Goal: Task Accomplishment & Management: Manage account settings

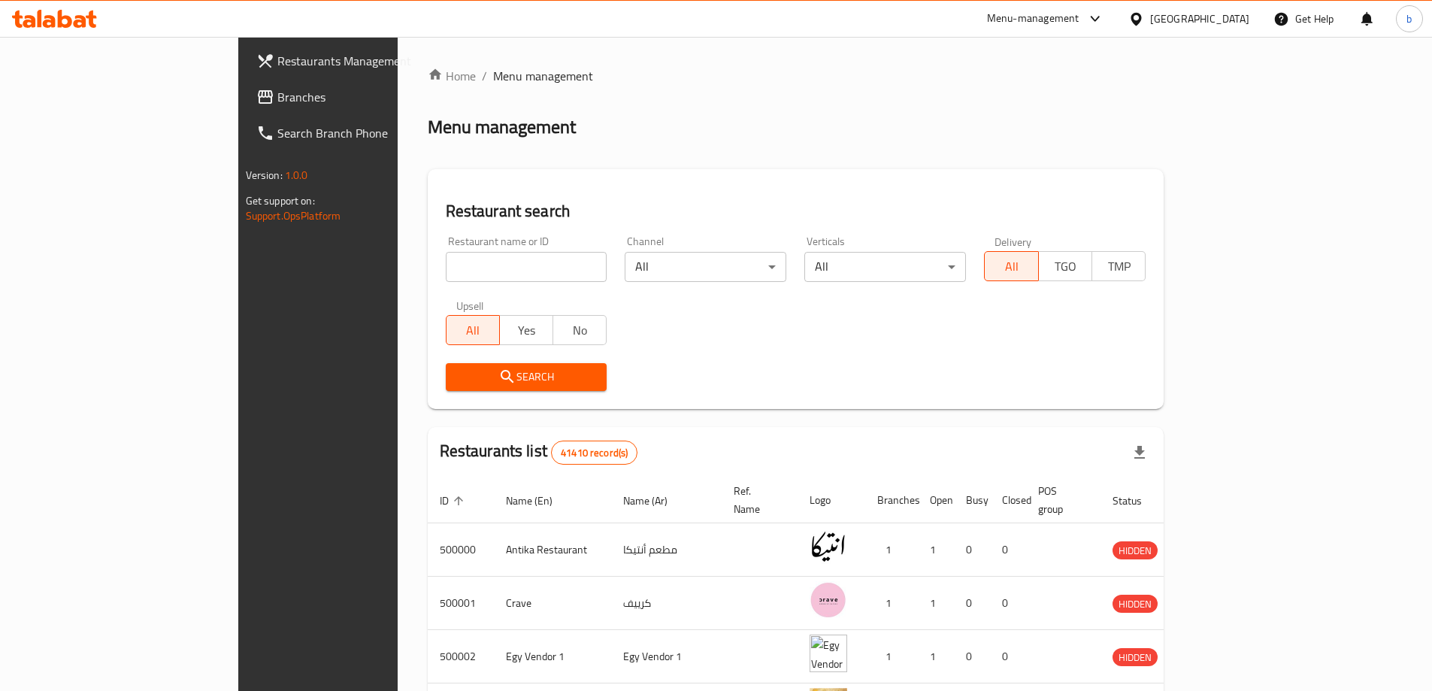
click at [446, 261] on input "search" at bounding box center [527, 267] width 162 height 30
paste input "779963"
type input "779963"
click button "Search" at bounding box center [527, 377] width 162 height 28
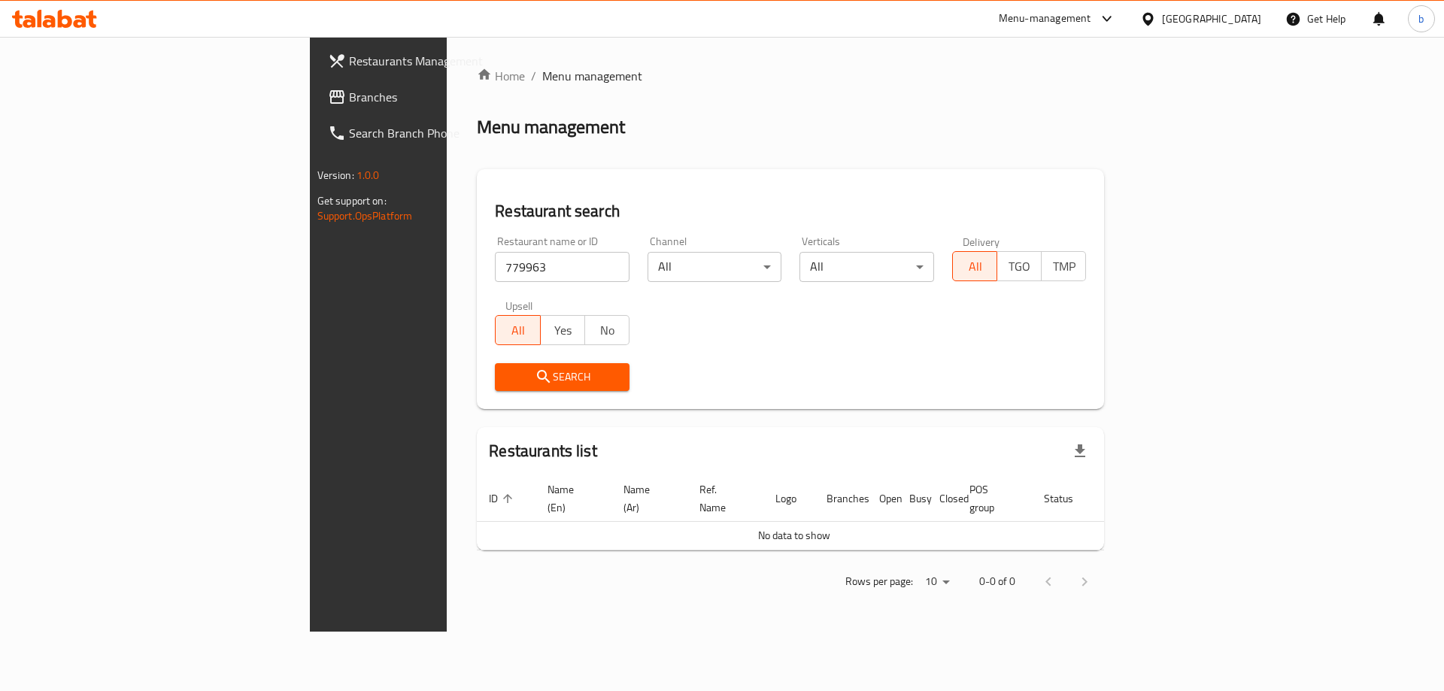
click at [1158, 17] on div "Egypt" at bounding box center [1211, 19] width 99 height 17
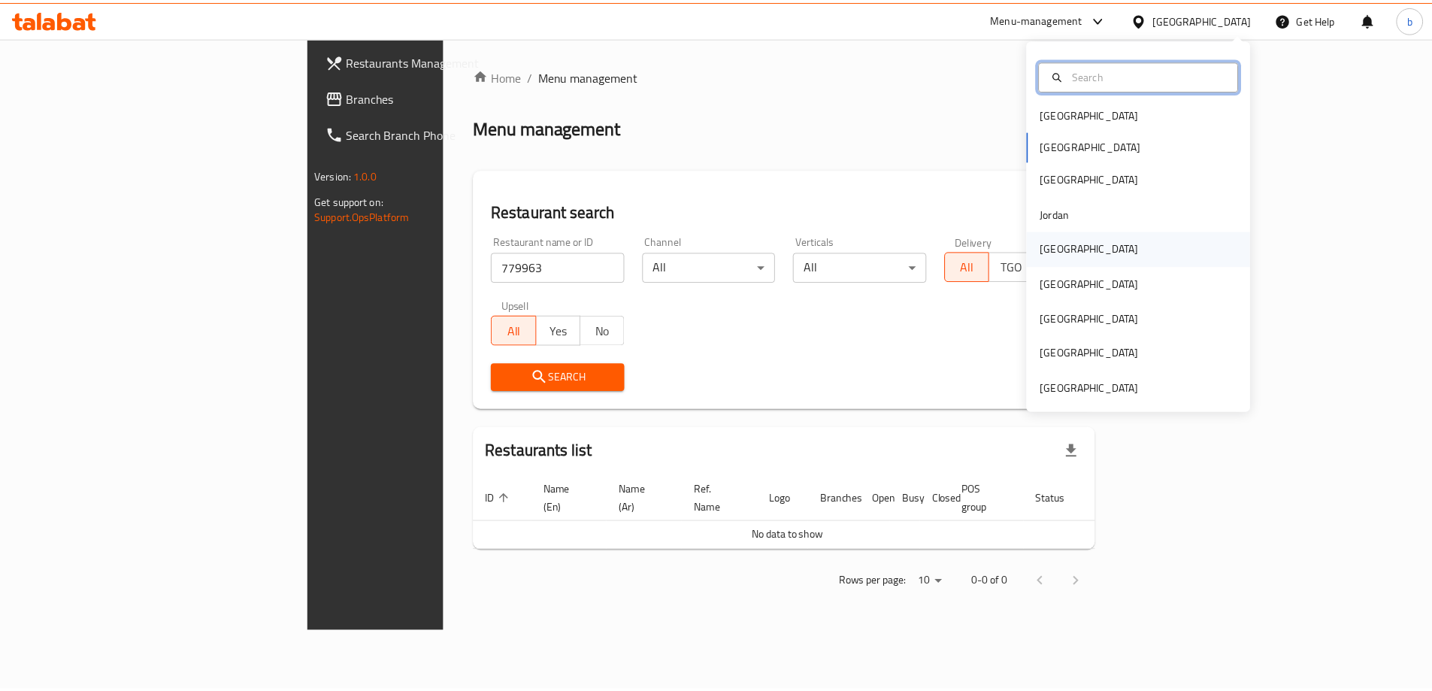
scroll to position [8, 0]
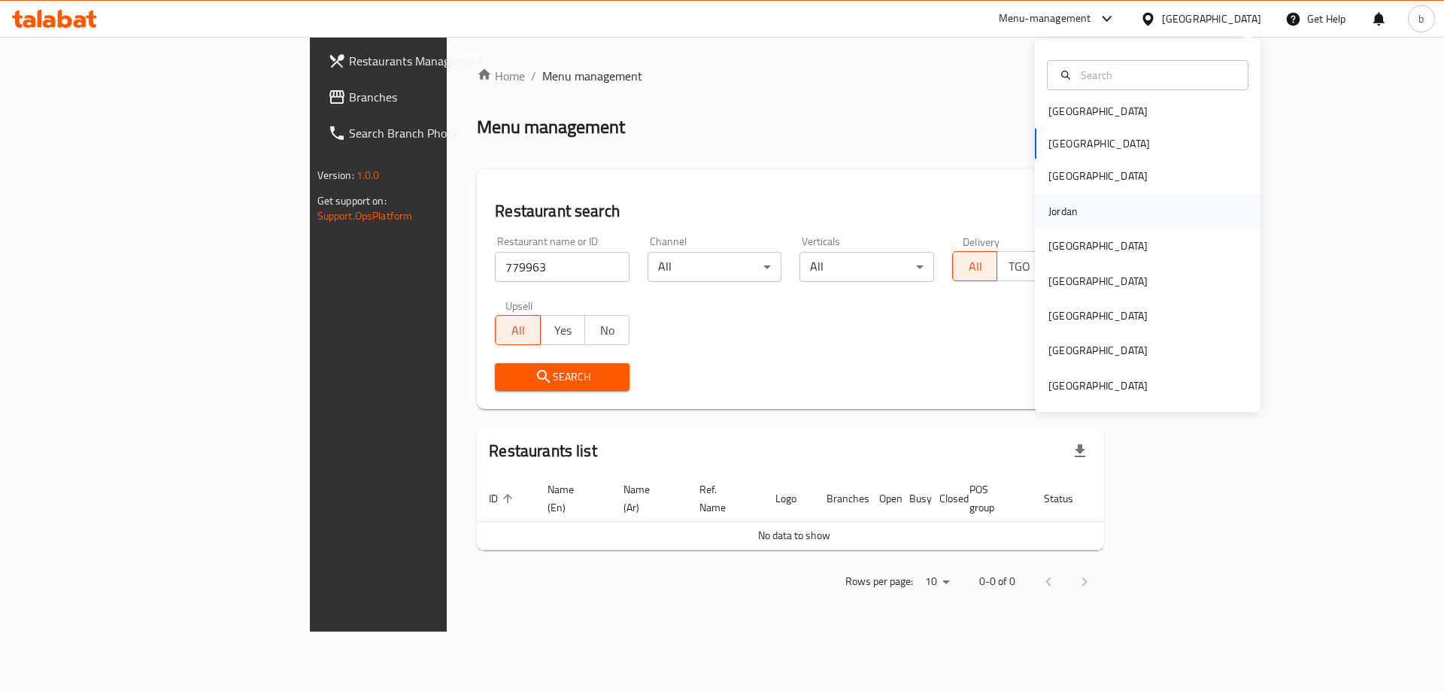
click at [1104, 217] on div "Jordan" at bounding box center [1148, 211] width 226 height 35
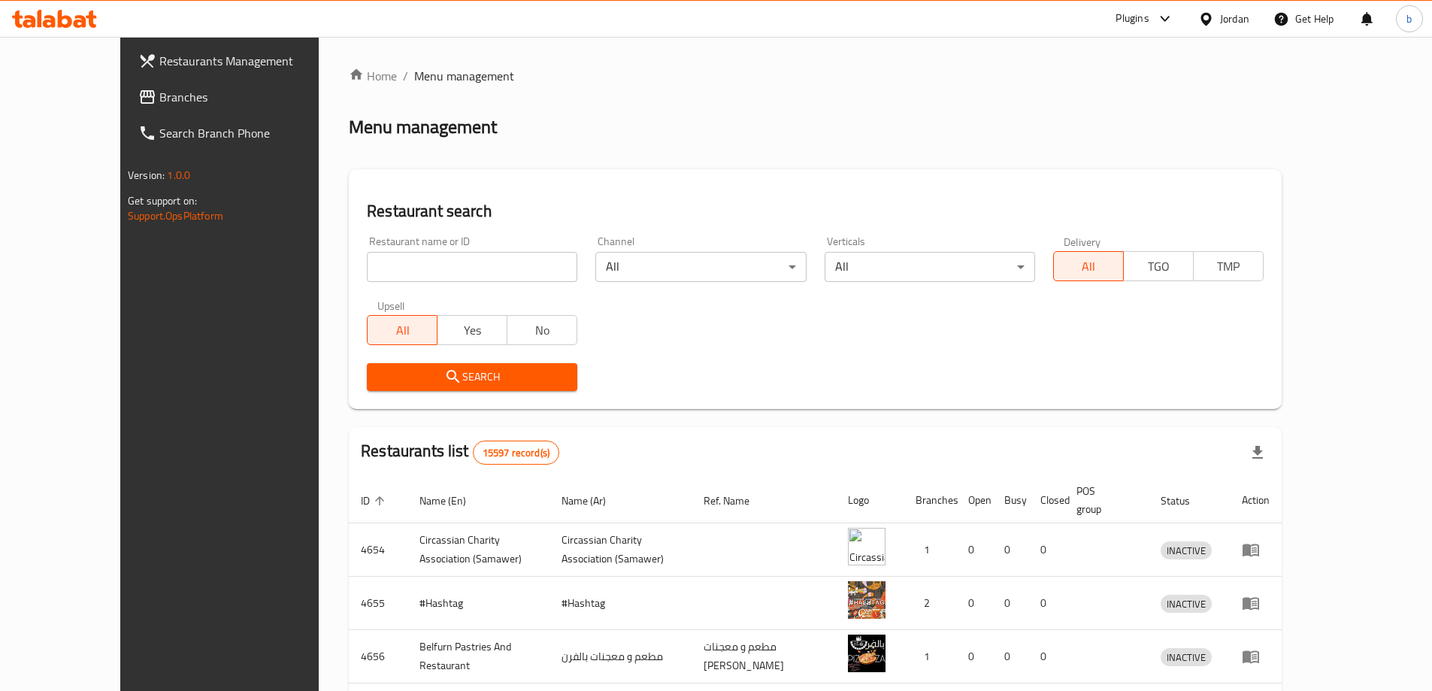
click at [473, 263] on input "search" at bounding box center [472, 267] width 211 height 30
click at [126, 78] on link "Restaurants Management" at bounding box center [242, 61] width 233 height 36
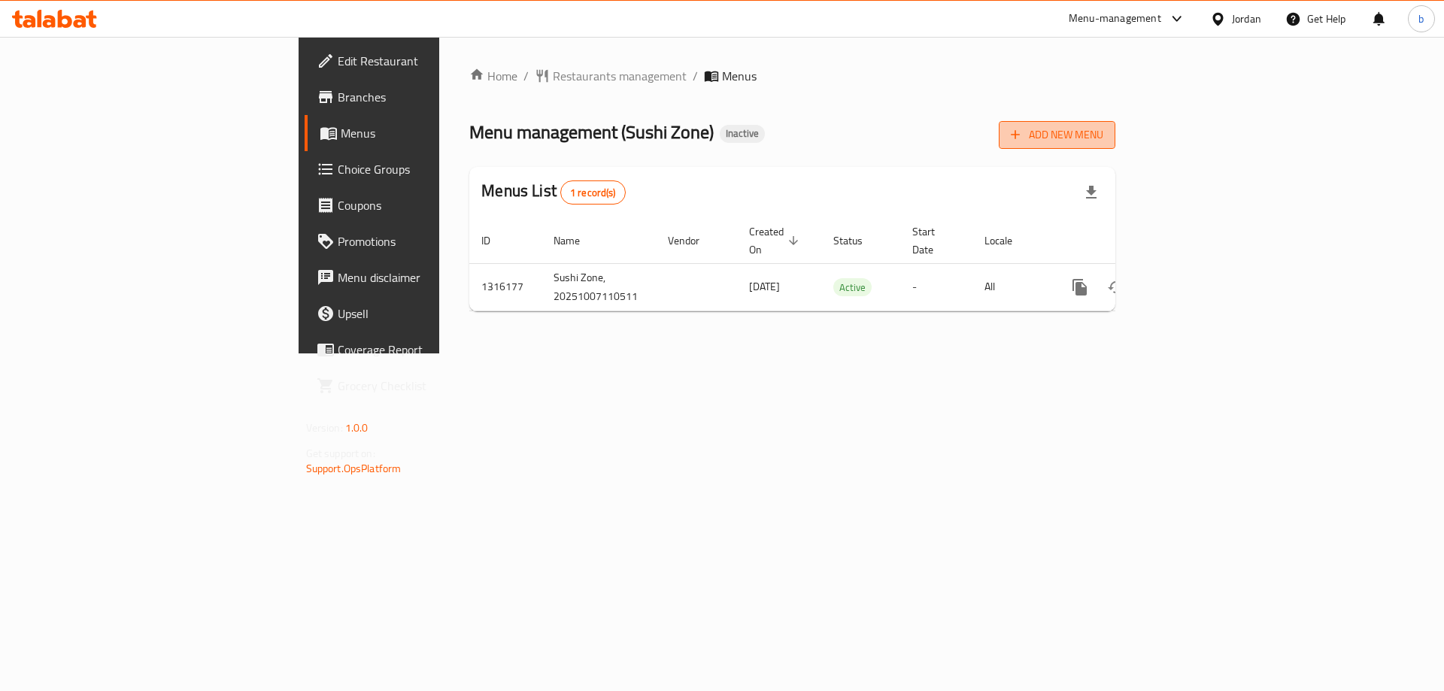
click at [1103, 129] on span "Add New Menu" at bounding box center [1057, 135] width 92 height 19
click at [1103, 144] on span "Add New Menu" at bounding box center [1057, 136] width 92 height 19
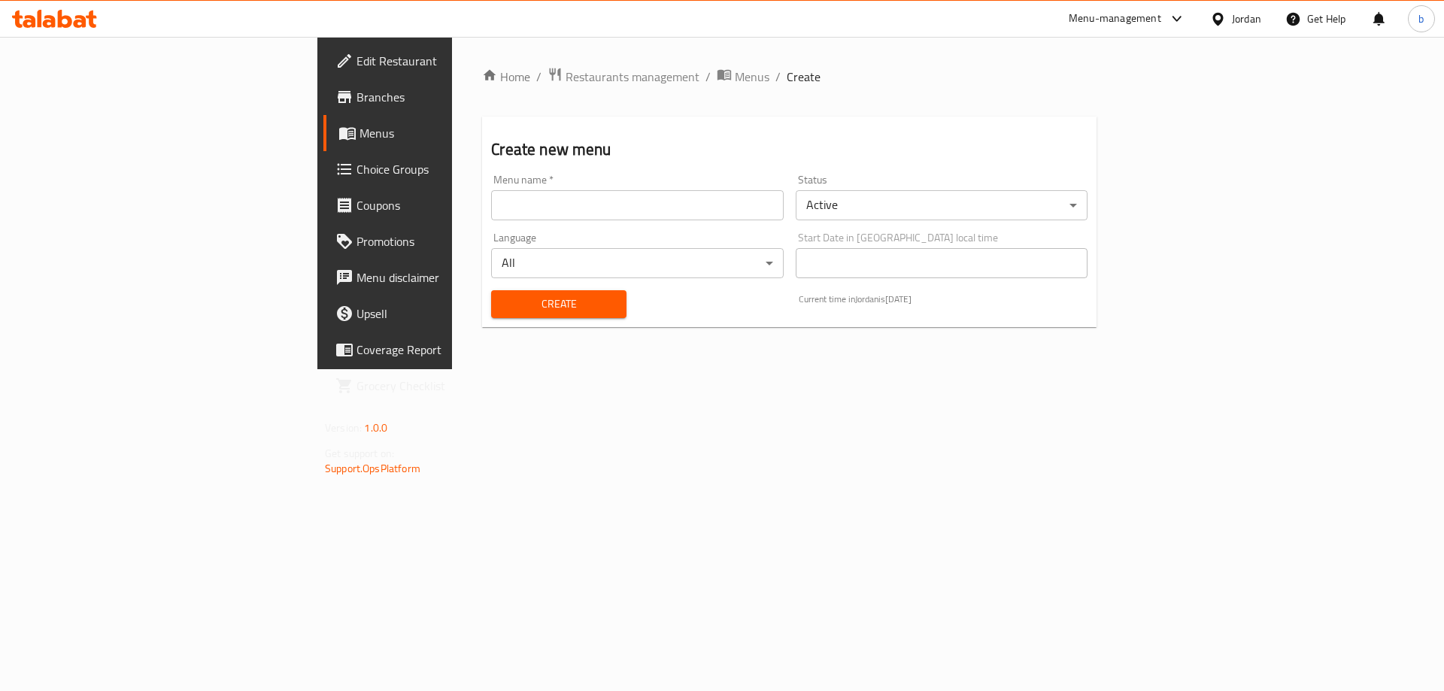
click at [625, 203] on input "text" at bounding box center [637, 205] width 292 height 30
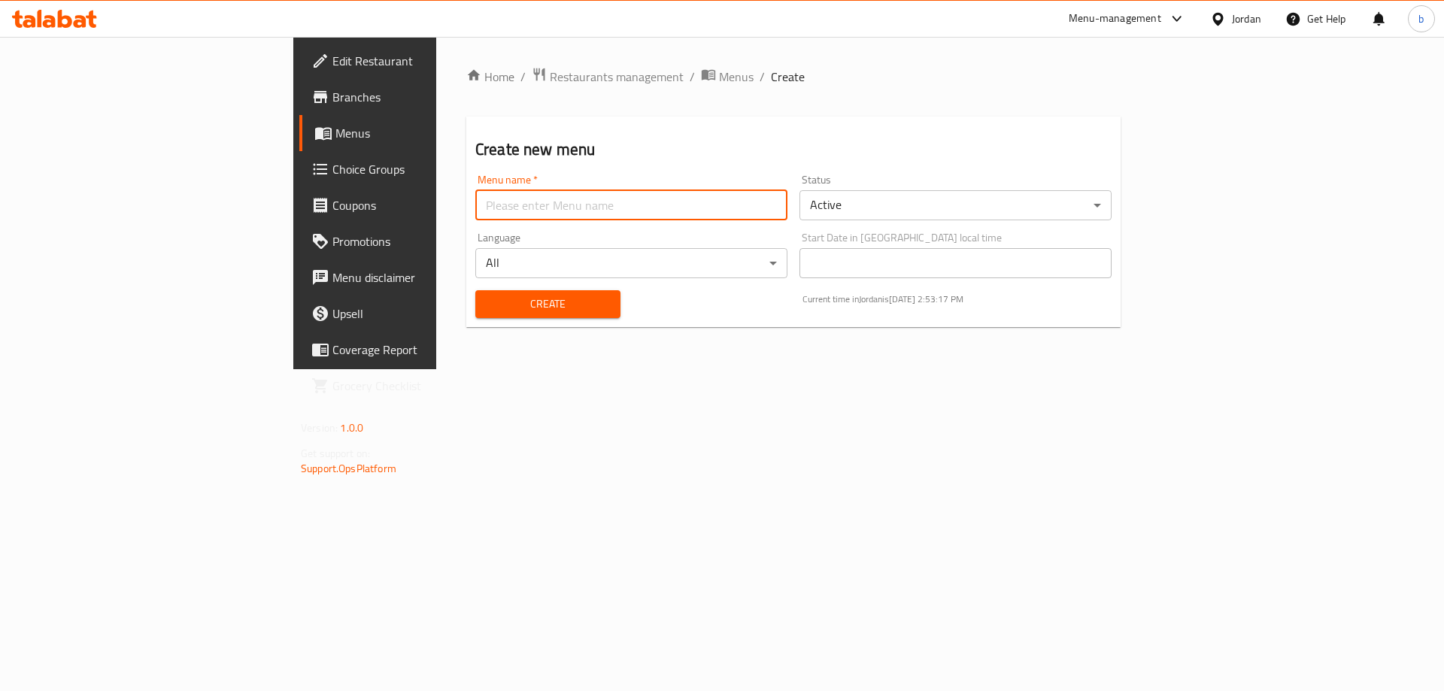
type input "basmala8029"
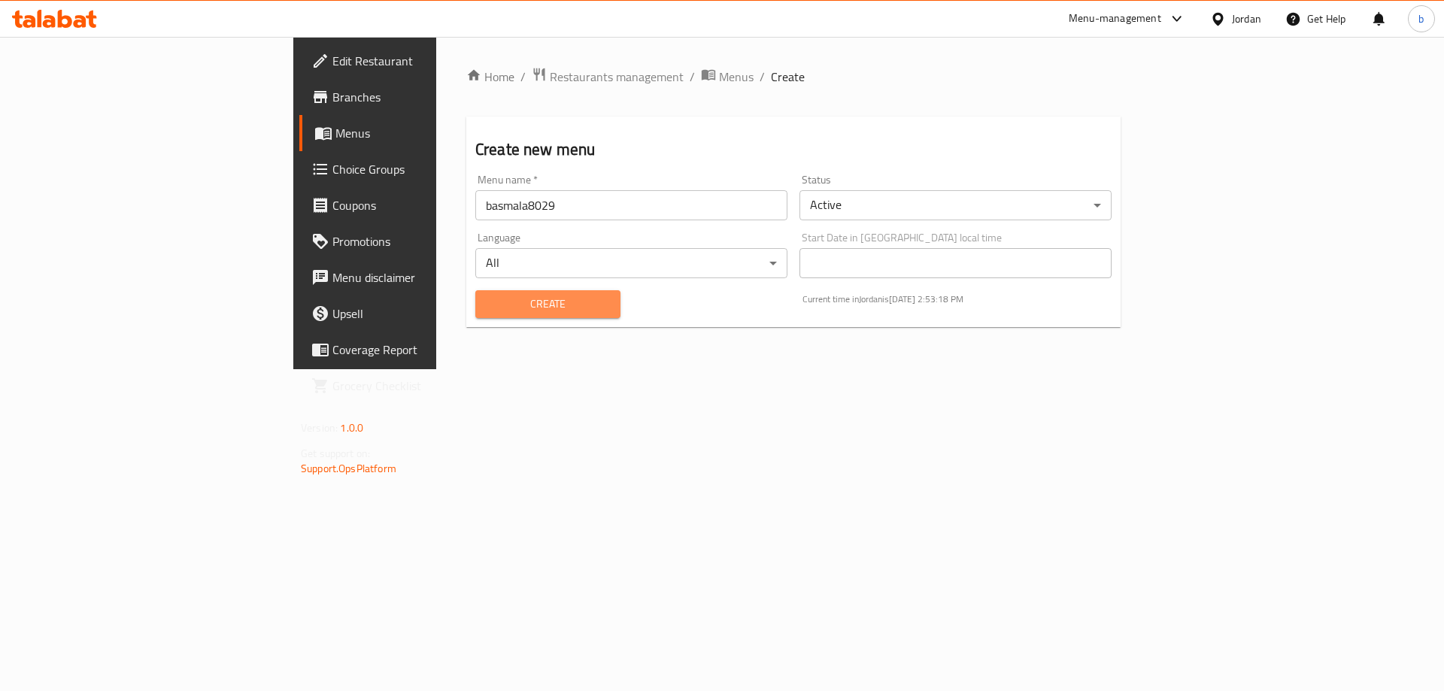
click at [487, 311] on span "Create" at bounding box center [547, 304] width 121 height 19
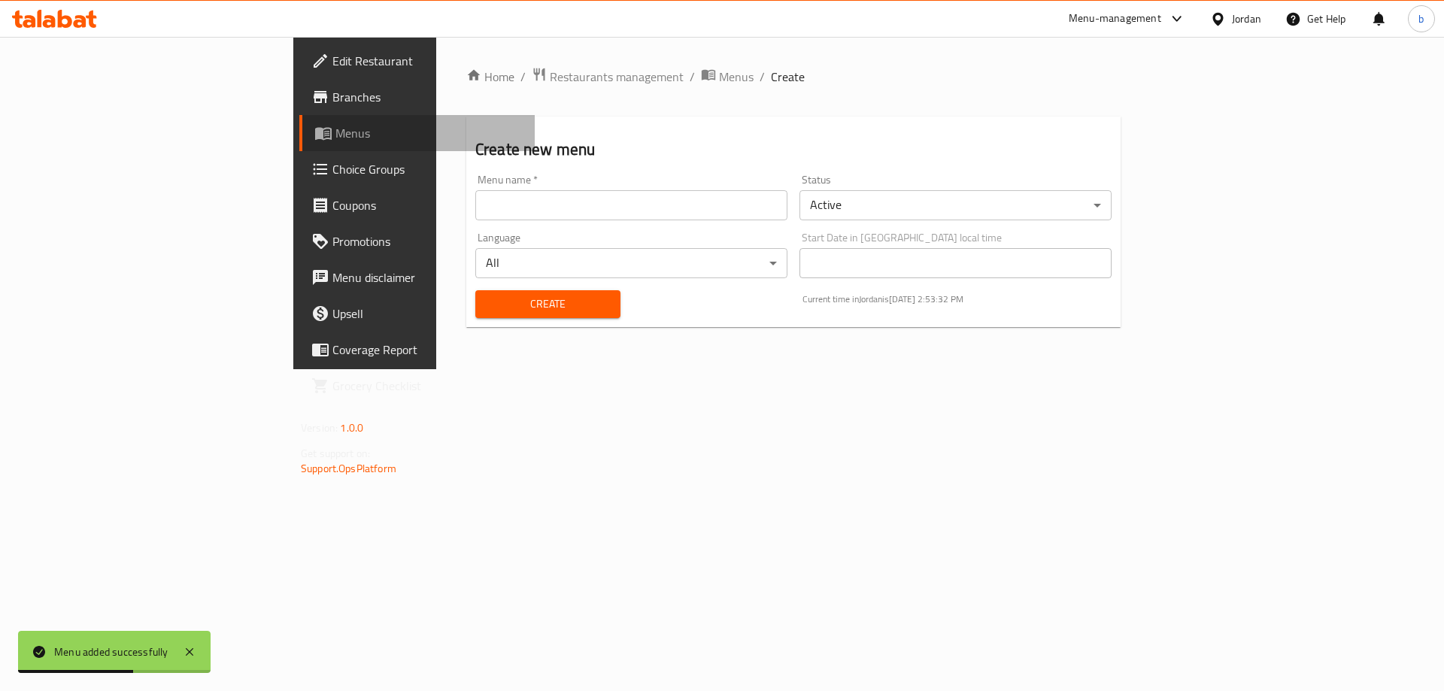
click at [335, 141] on span "Menus" at bounding box center [428, 133] width 187 height 18
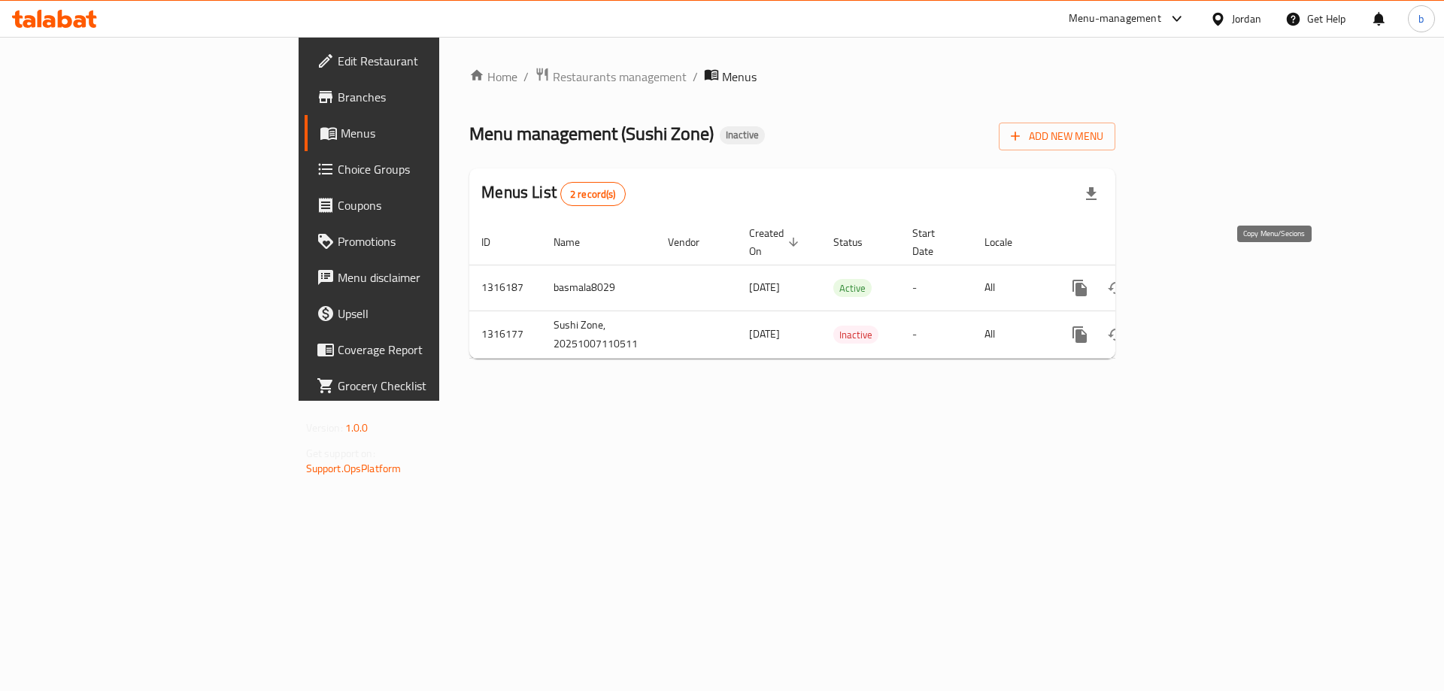
click at [1086, 280] on icon "more" at bounding box center [1079, 288] width 14 height 17
click at [1283, 404] on div at bounding box center [722, 345] width 1444 height 691
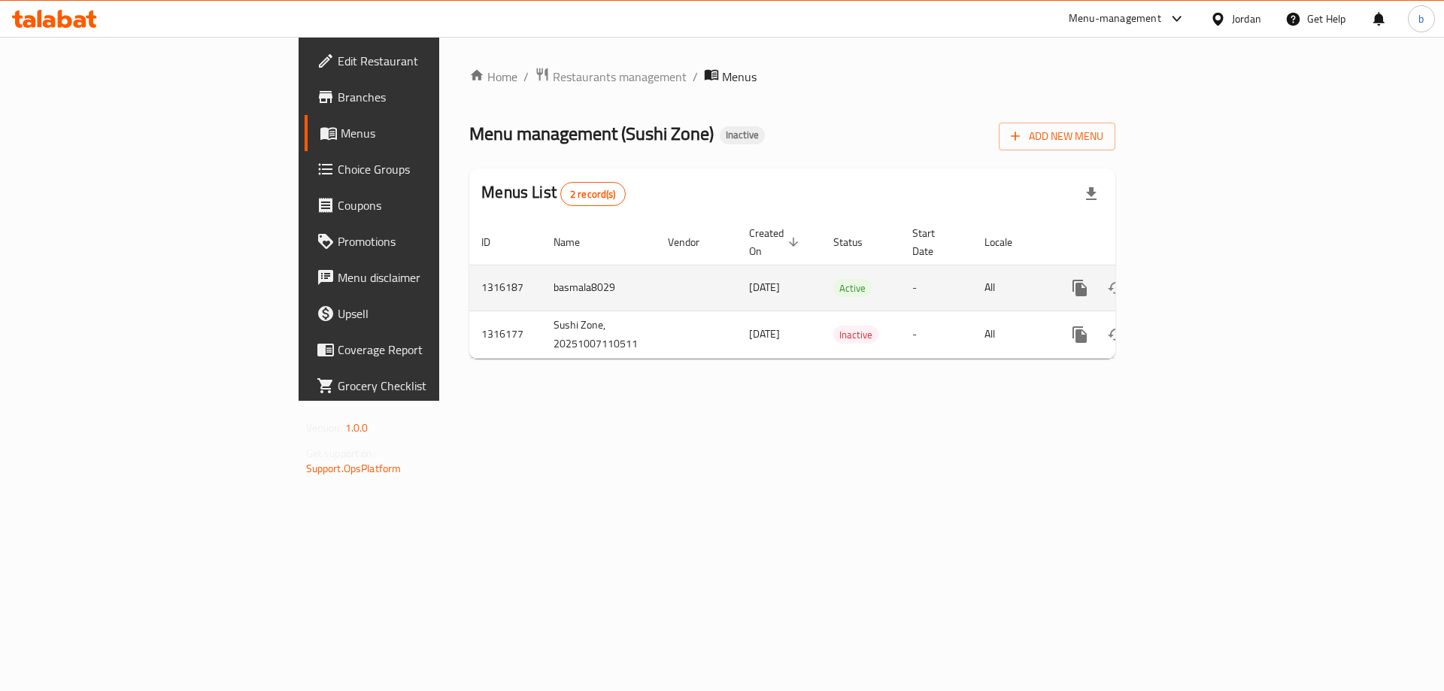
click at [1197, 279] on icon "enhanced table" at bounding box center [1188, 288] width 18 height 18
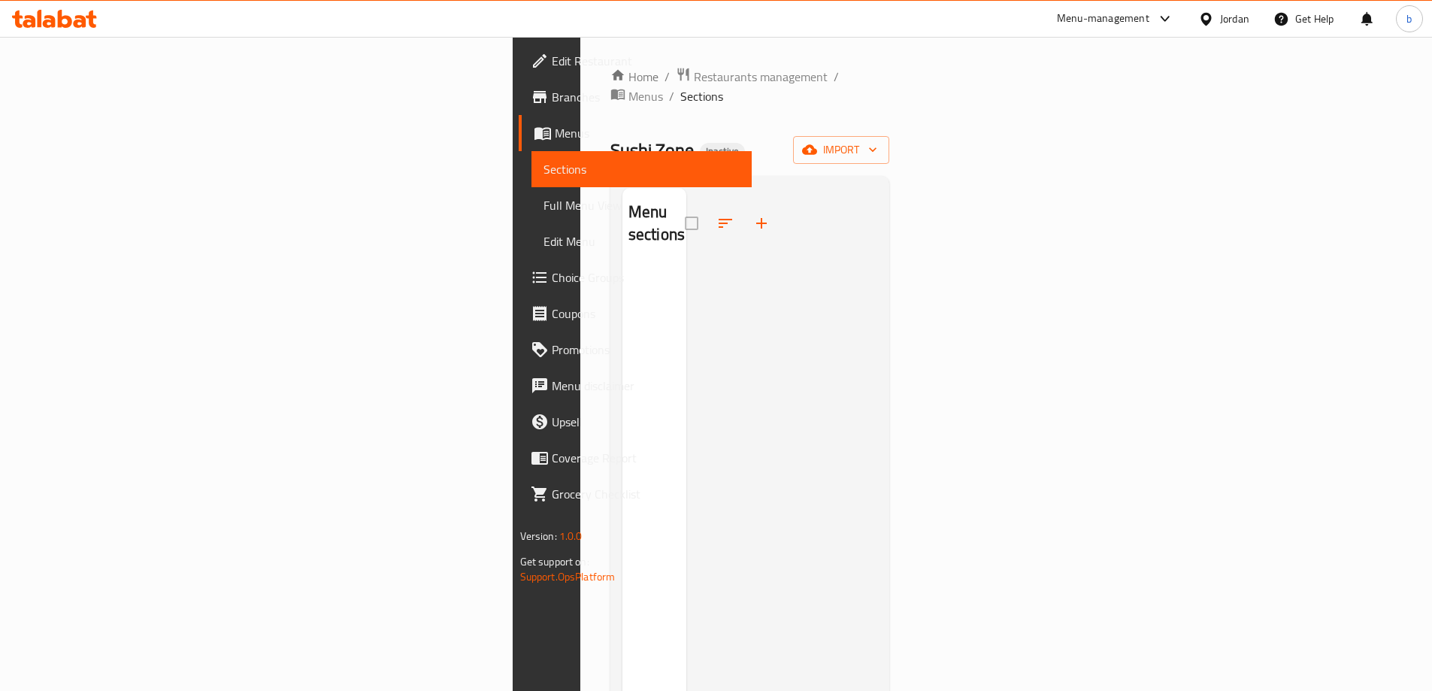
click at [611, 133] on span "Sushi Zone" at bounding box center [652, 150] width 83 height 34
click at [624, 105] on div "Home / Restaurants management / Menus / Sections Sushi Zone Inactive import Men…" at bounding box center [751, 479] width 280 height 824
click at [880, 142] on icon "button" at bounding box center [872, 149] width 15 height 15
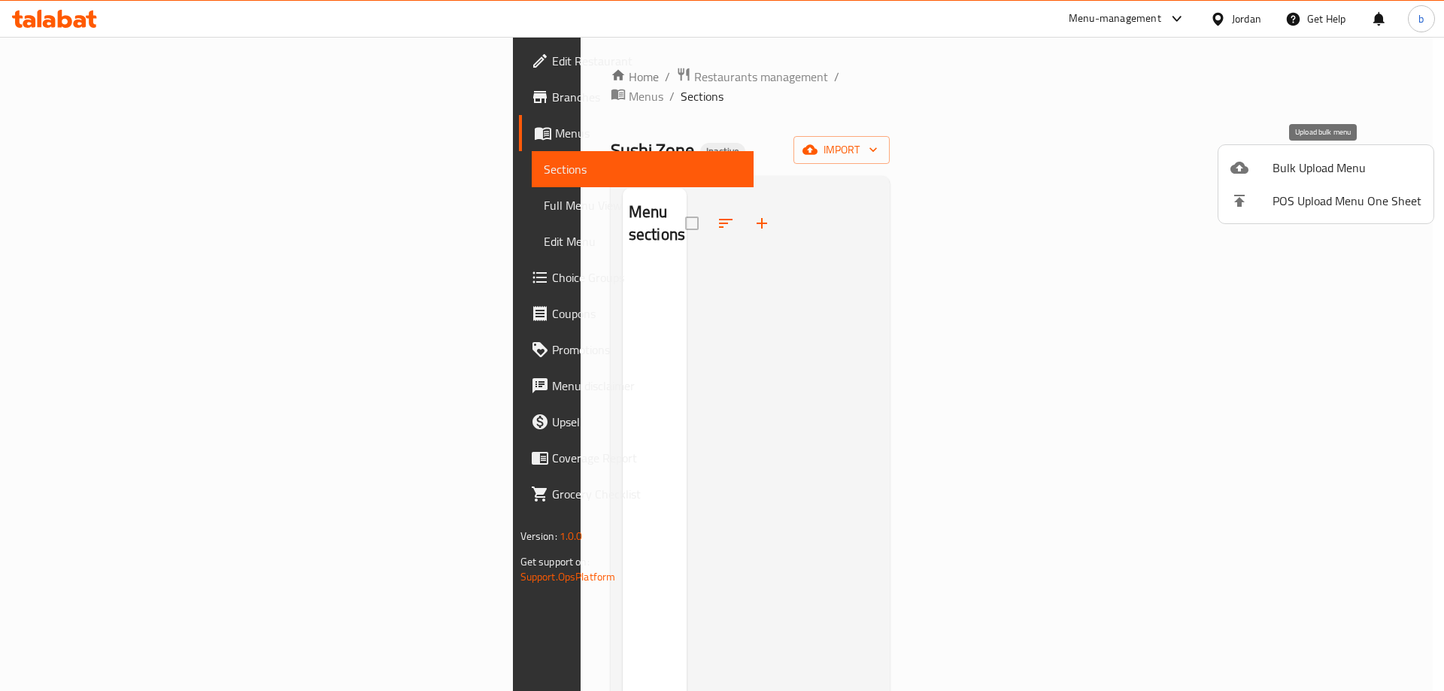
click at [1347, 165] on span "Bulk Upload Menu" at bounding box center [1346, 168] width 149 height 18
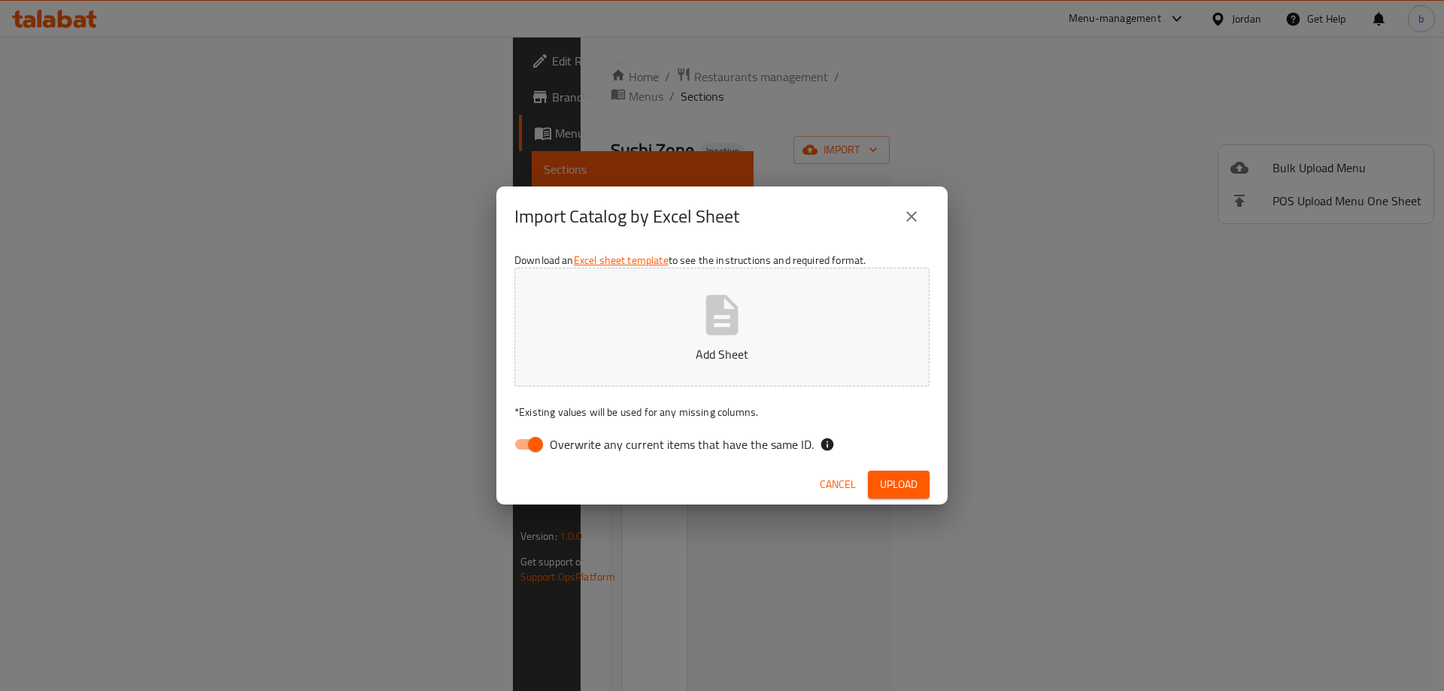
click at [732, 329] on icon "button" at bounding box center [722, 315] width 32 height 40
click at [531, 434] on input "Overwrite any current items that have the same ID." at bounding box center [535, 444] width 86 height 29
checkbox input "false"
click at [886, 483] on span "Upload" at bounding box center [899, 484] width 38 height 19
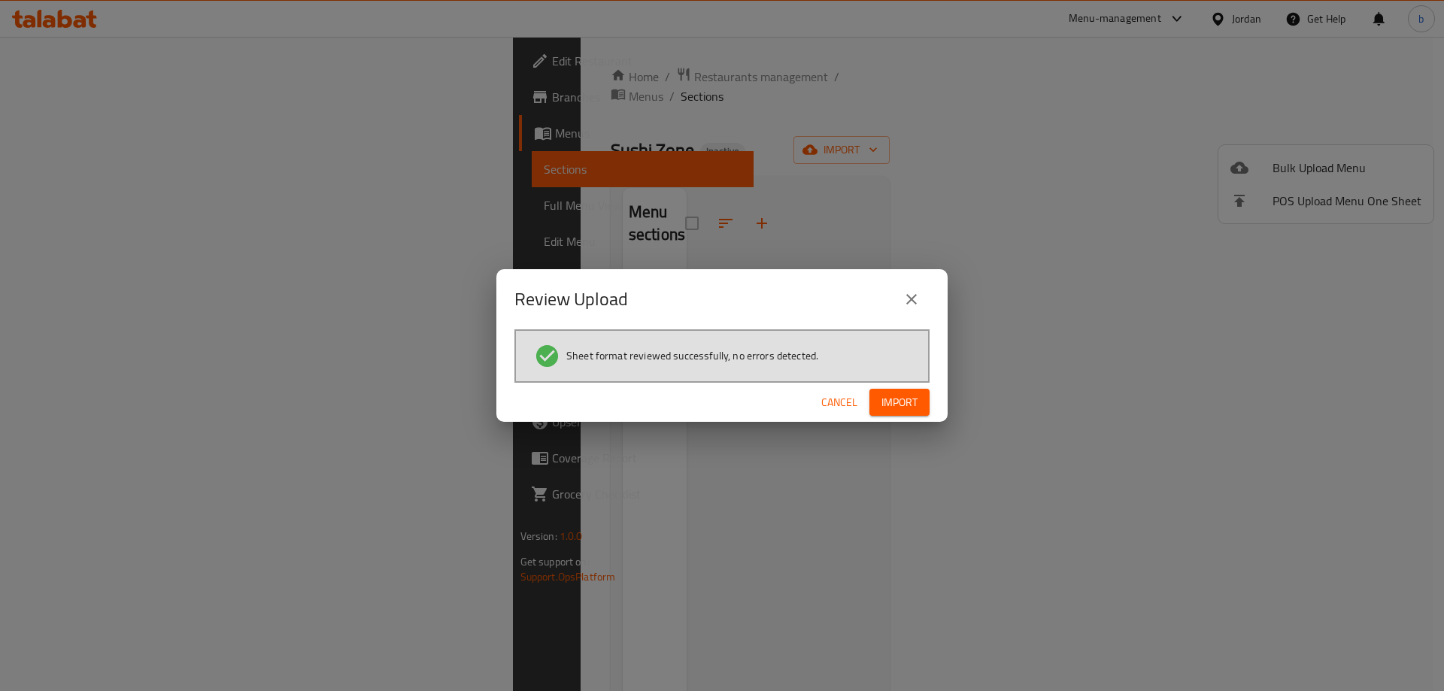
click at [903, 402] on span "Import" at bounding box center [899, 402] width 36 height 19
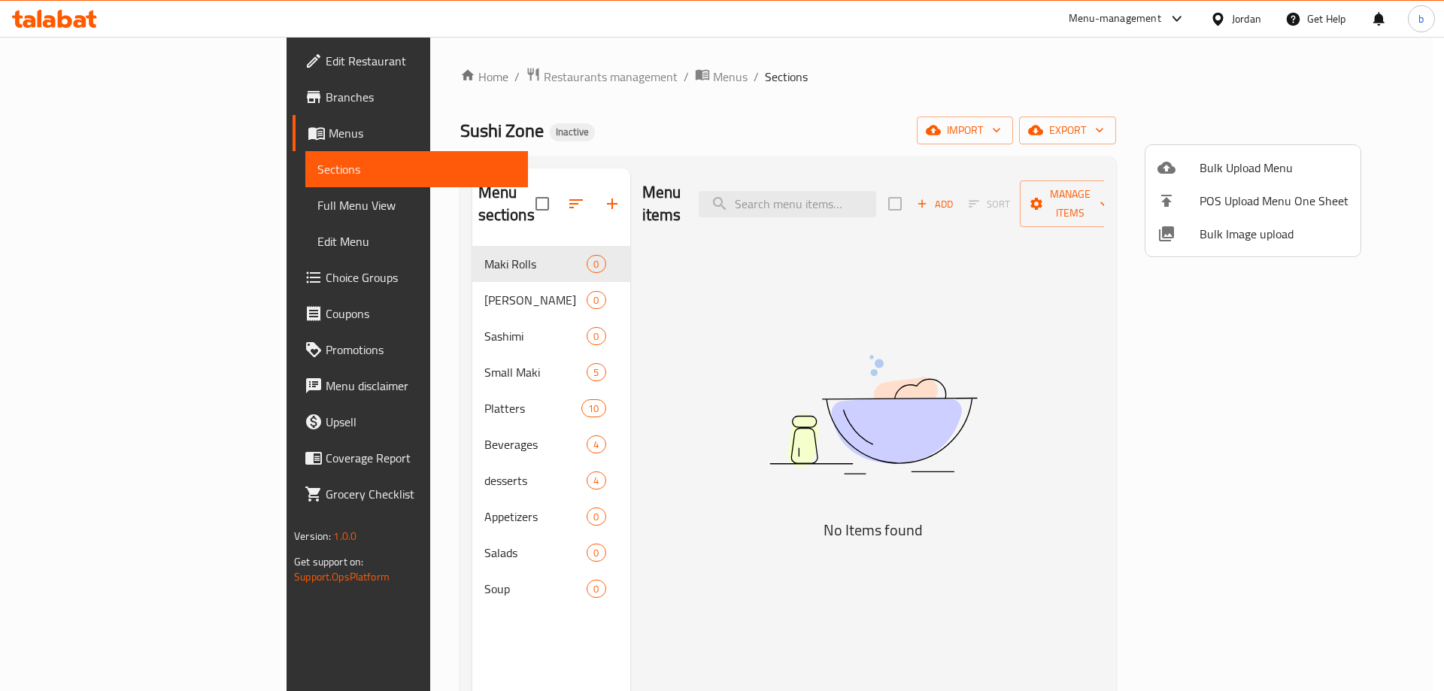
click at [471, 359] on div at bounding box center [722, 345] width 1444 height 691
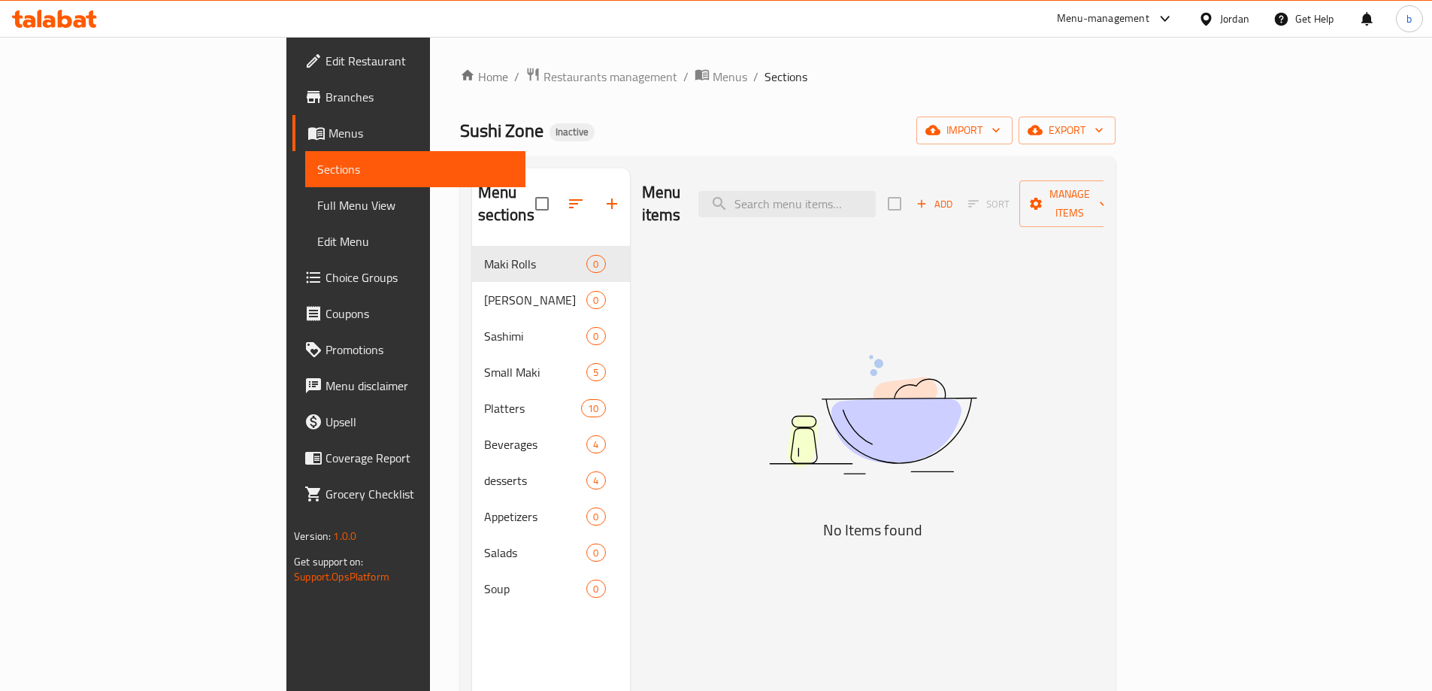
click at [317, 207] on span "Full Menu View" at bounding box center [415, 205] width 196 height 18
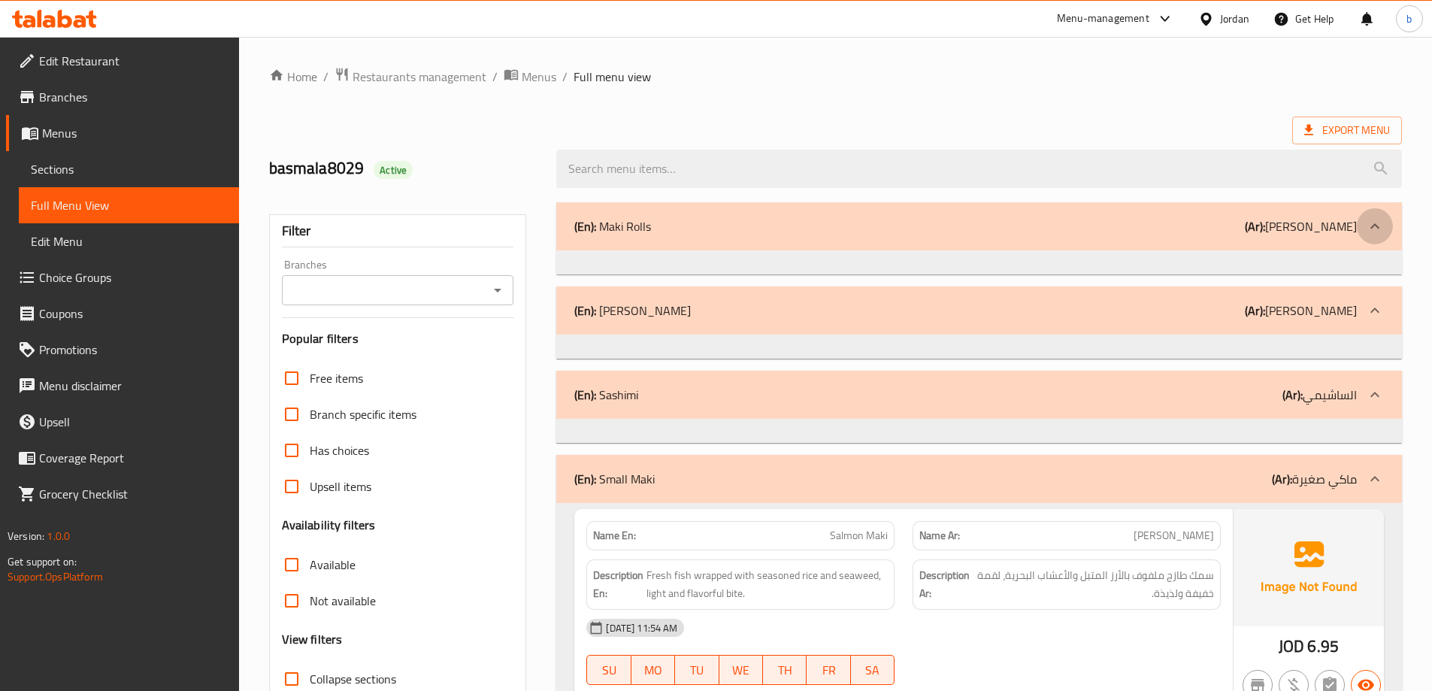
click at [1372, 229] on icon at bounding box center [1375, 226] width 18 height 18
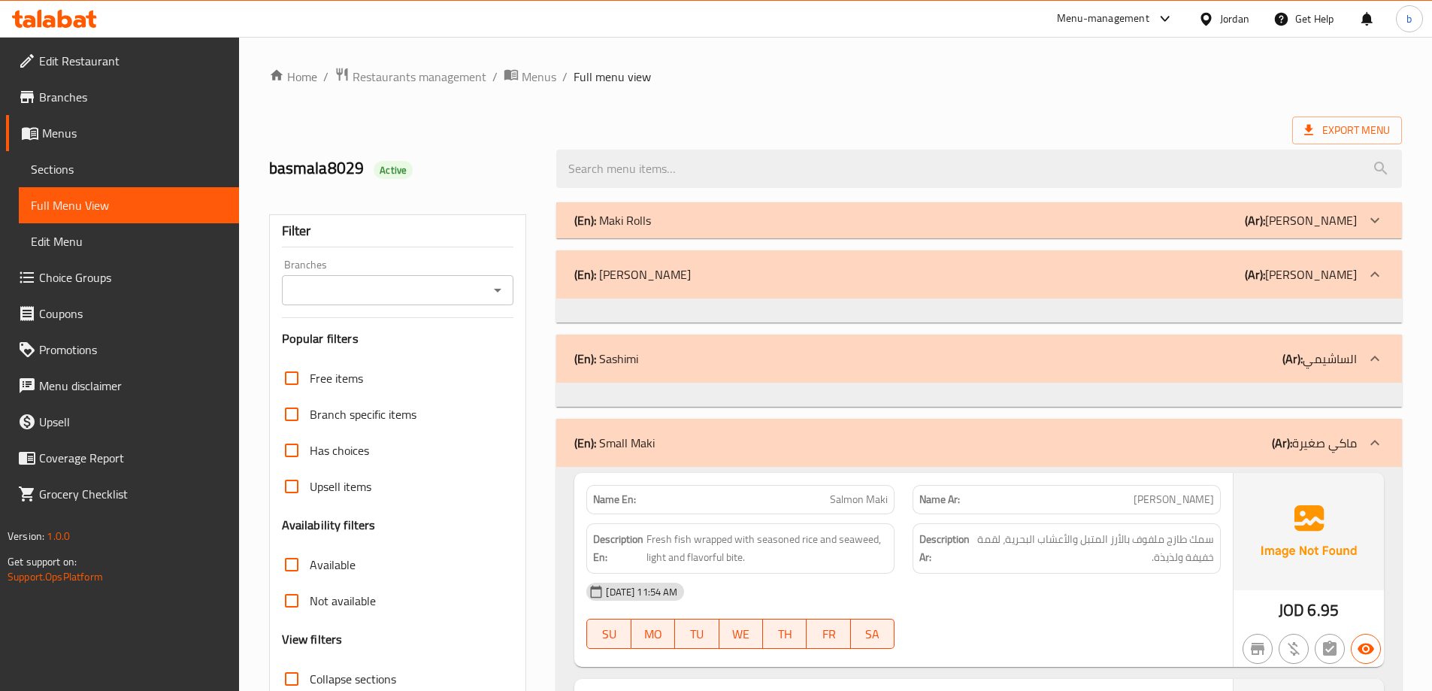
click at [1384, 279] on div at bounding box center [1375, 274] width 36 height 36
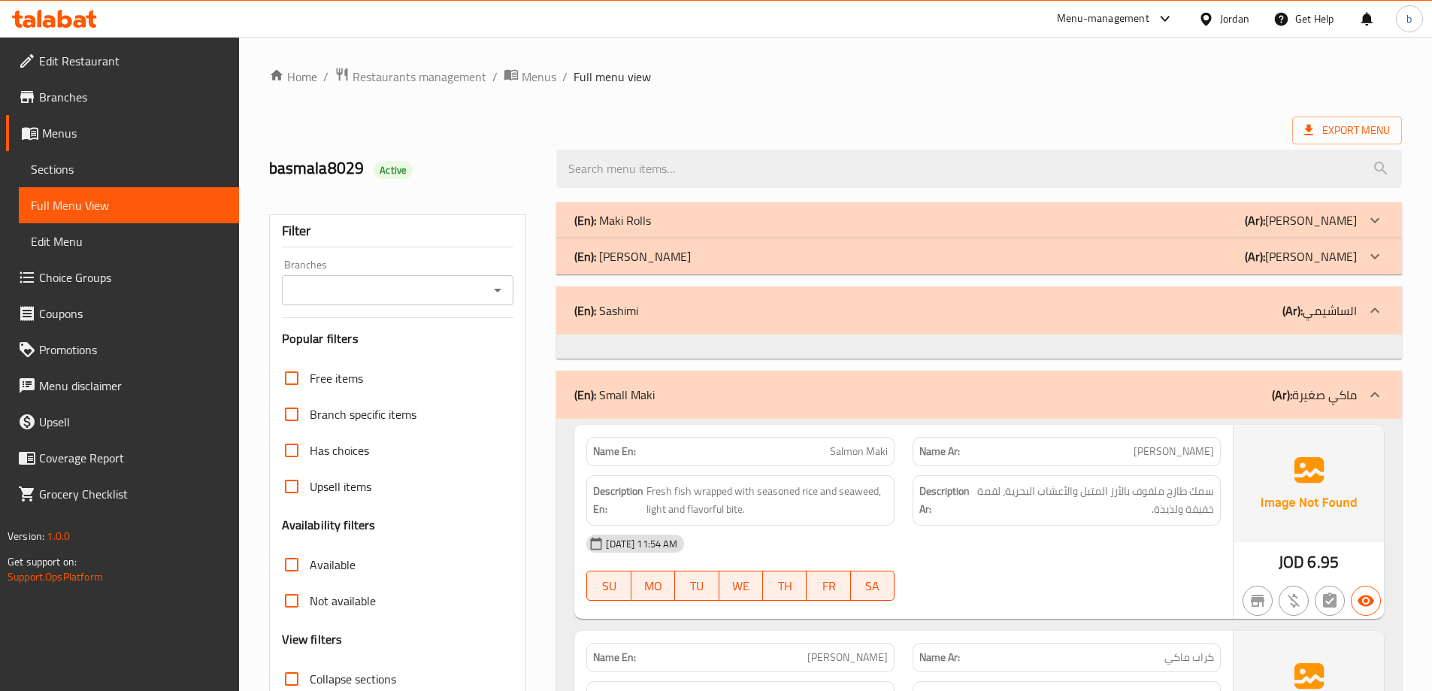
click at [1381, 261] on icon at bounding box center [1375, 256] width 18 height 18
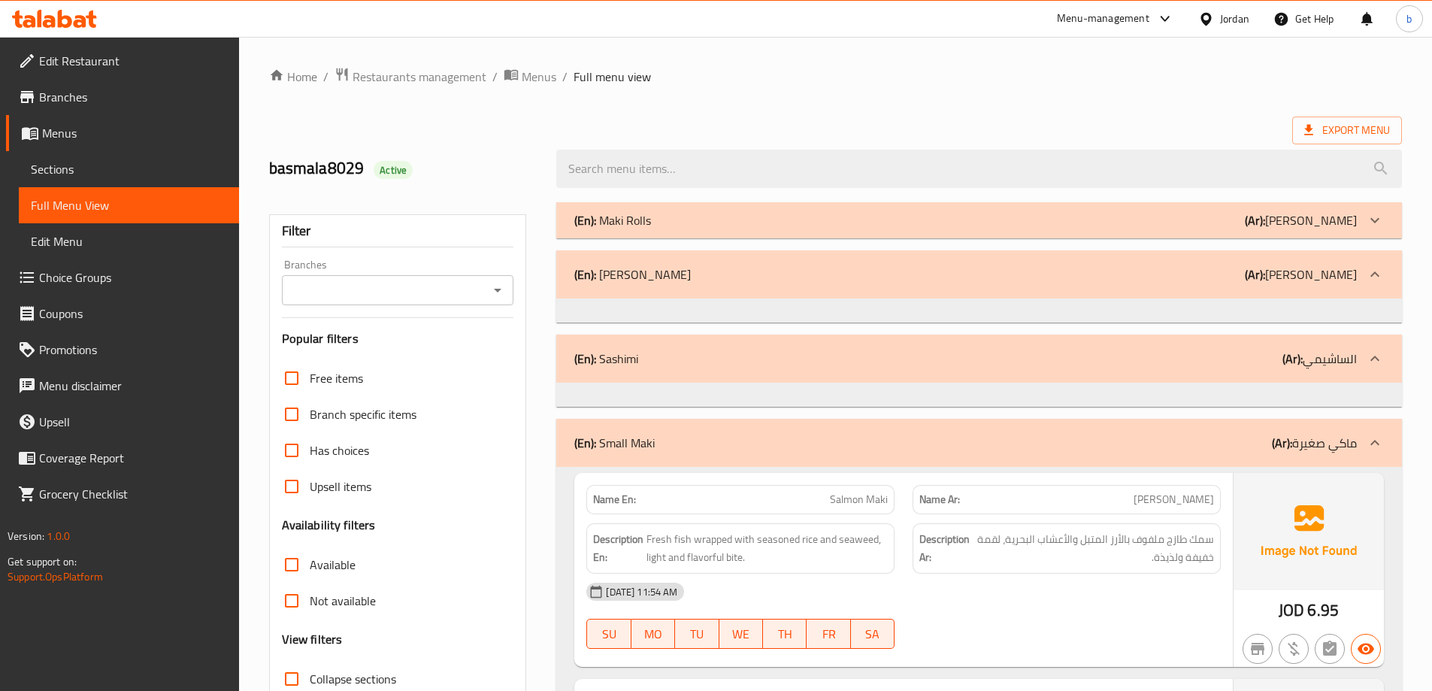
click at [1377, 227] on icon at bounding box center [1375, 220] width 18 height 18
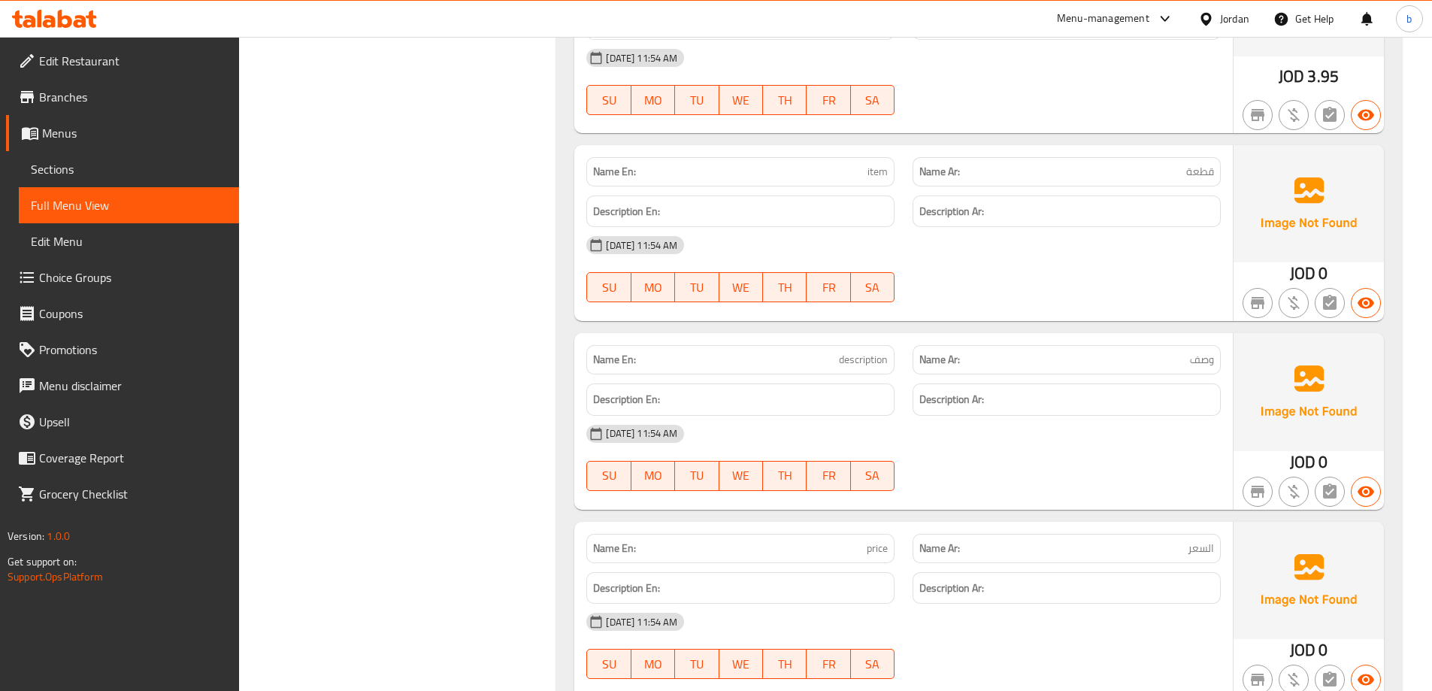
scroll to position [4812, 0]
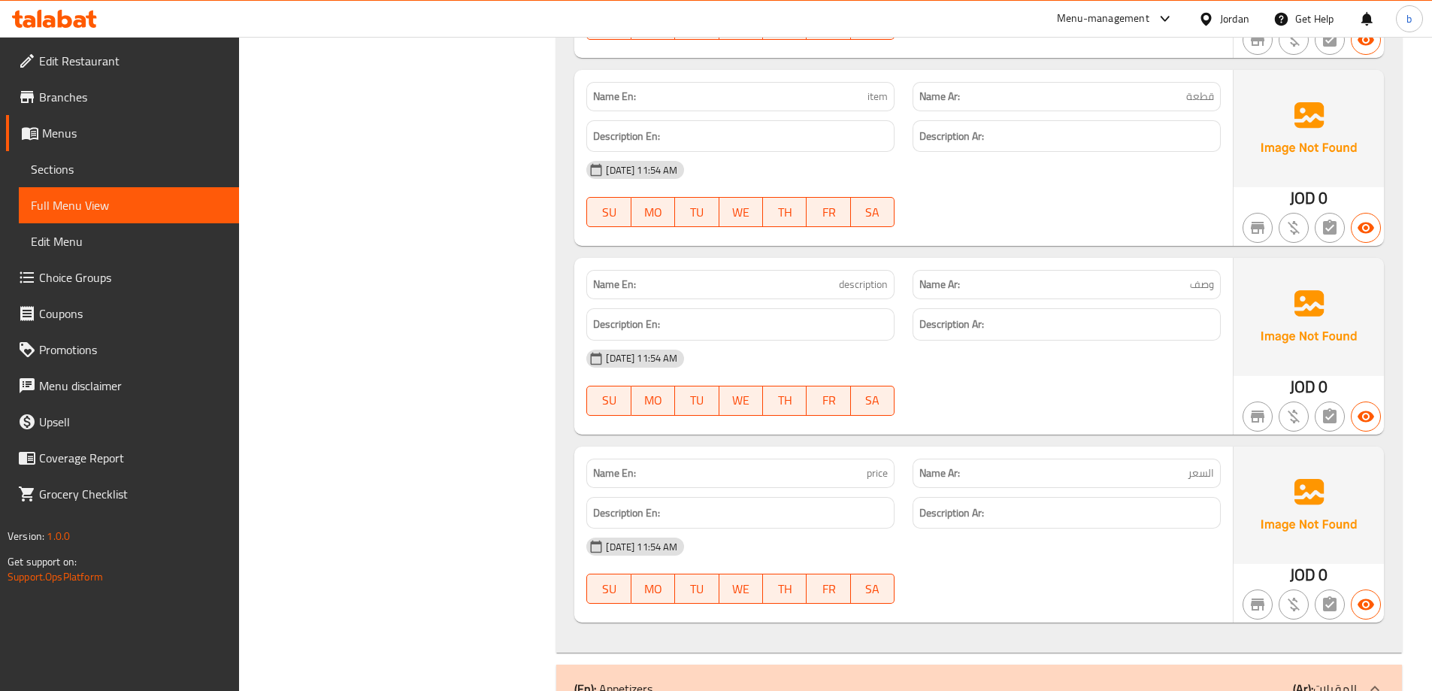
click at [859, 286] on span "description" at bounding box center [863, 285] width 49 height 16
copy span "description"
click at [869, 476] on span "price" at bounding box center [877, 473] width 21 height 16
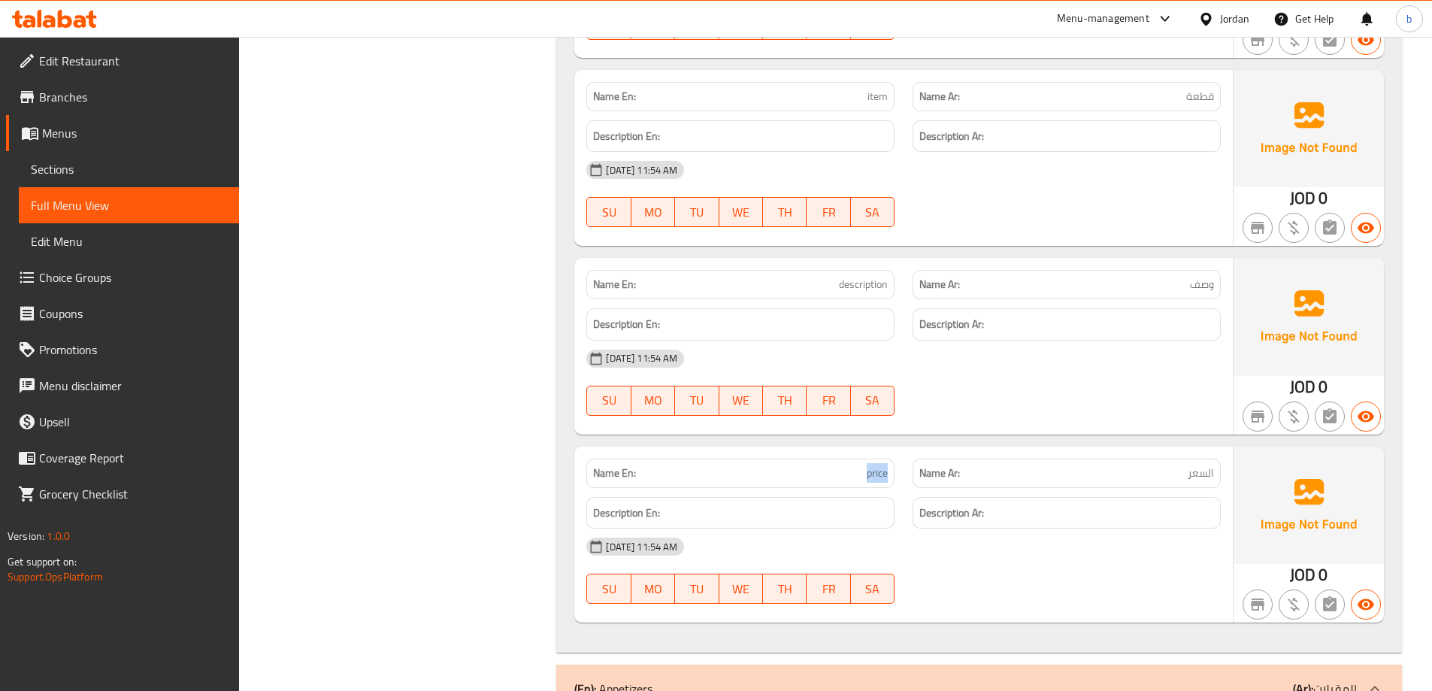
click at [869, 476] on span "price" at bounding box center [877, 473] width 21 height 16
copy span "price"
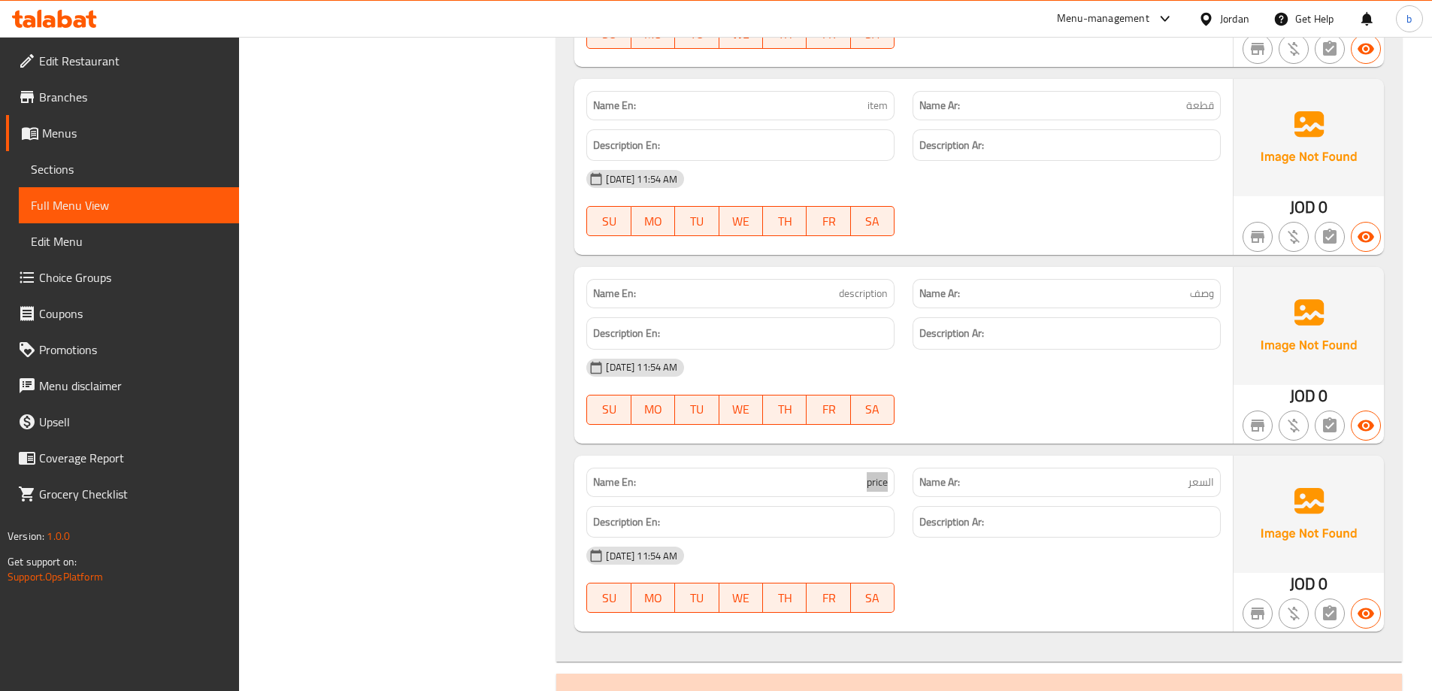
scroll to position [4756, 0]
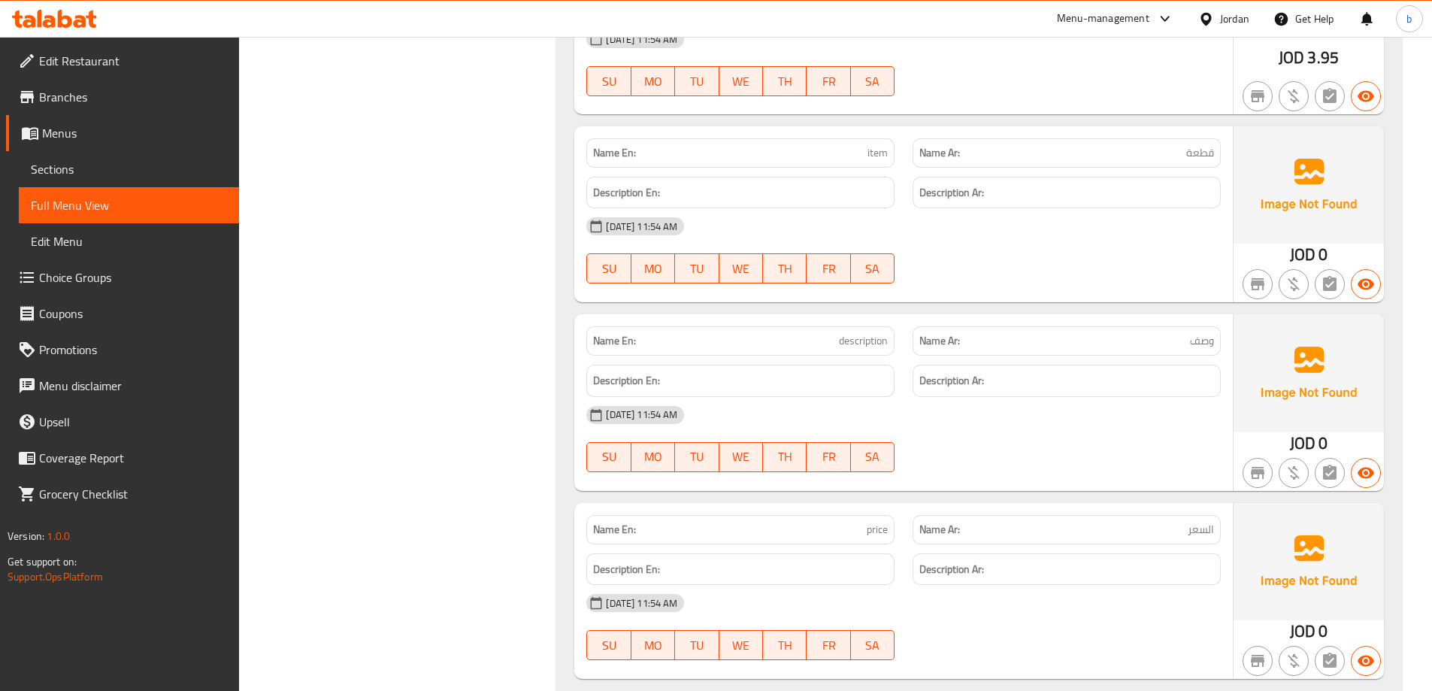
click at [867, 151] on p "Name En: item" at bounding box center [740, 153] width 295 height 16
copy span "item"
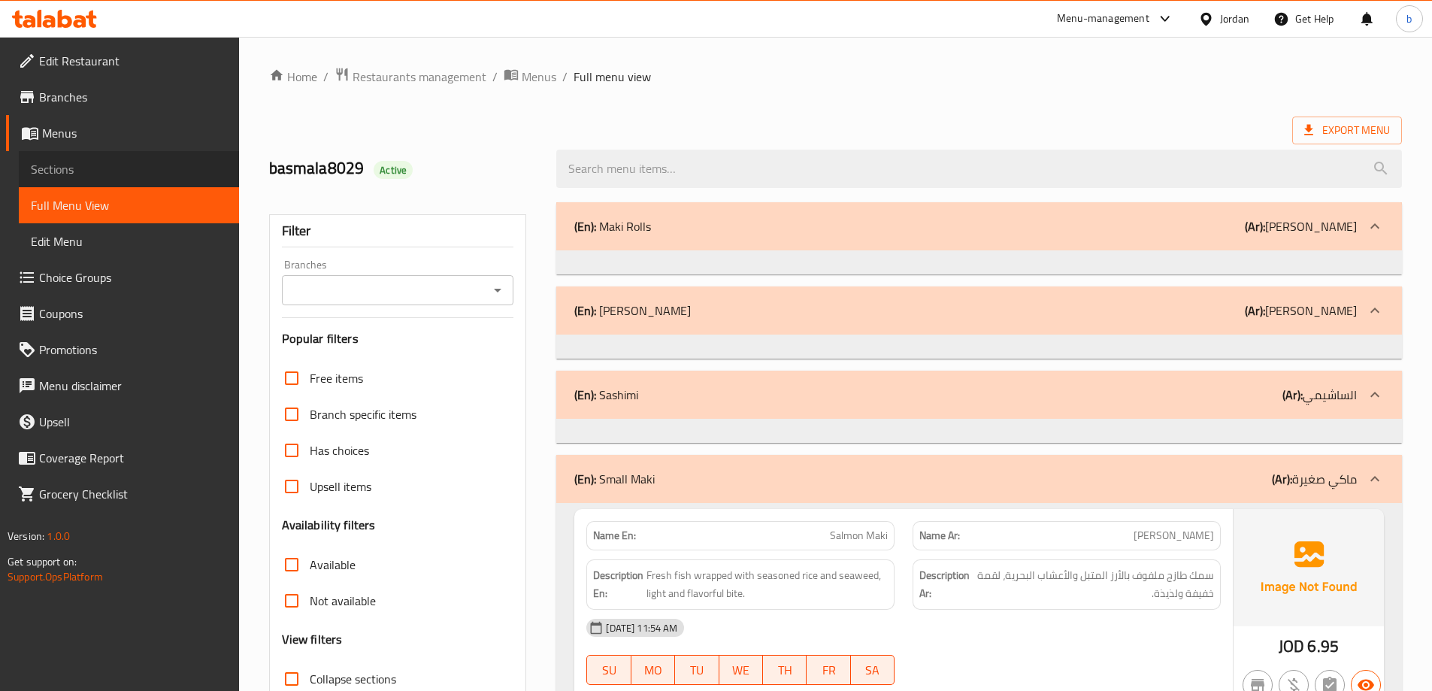
click at [67, 170] on span "Sections" at bounding box center [129, 169] width 196 height 18
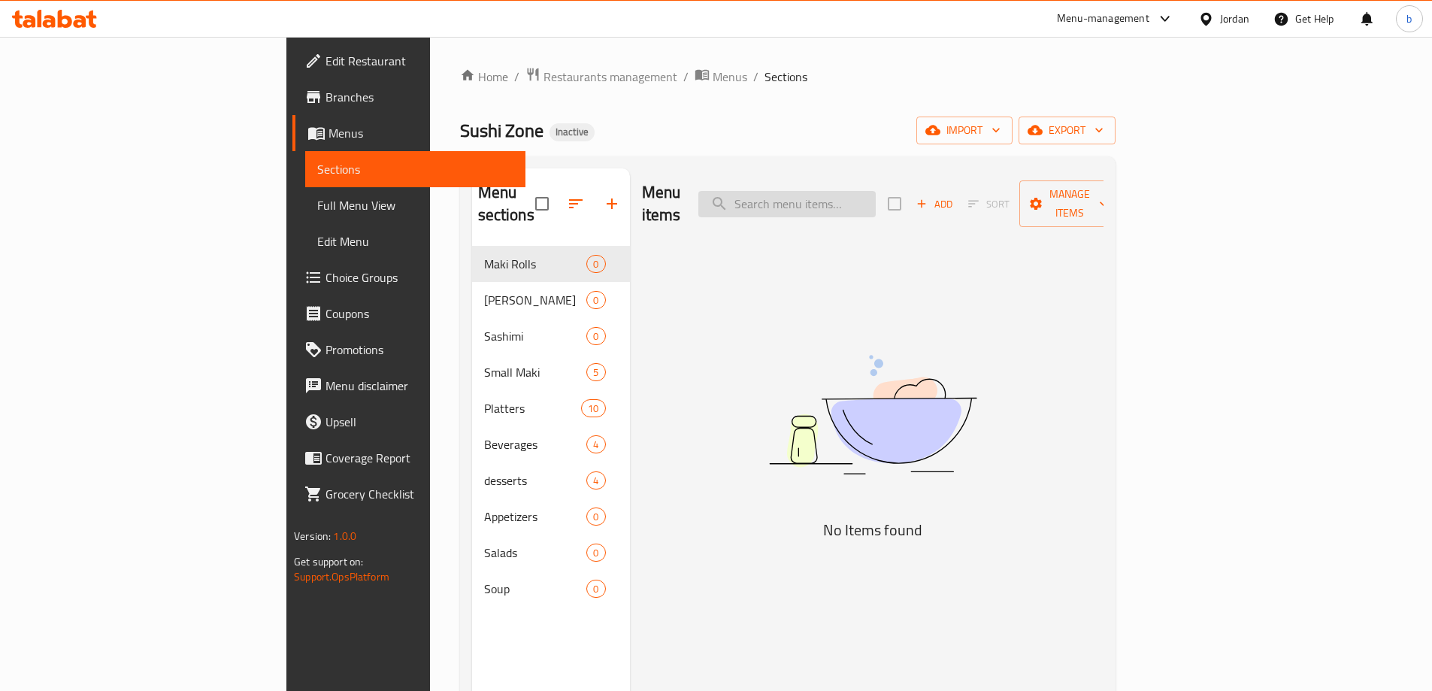
click at [876, 191] on input "search" at bounding box center [787, 204] width 177 height 26
paste input "description"
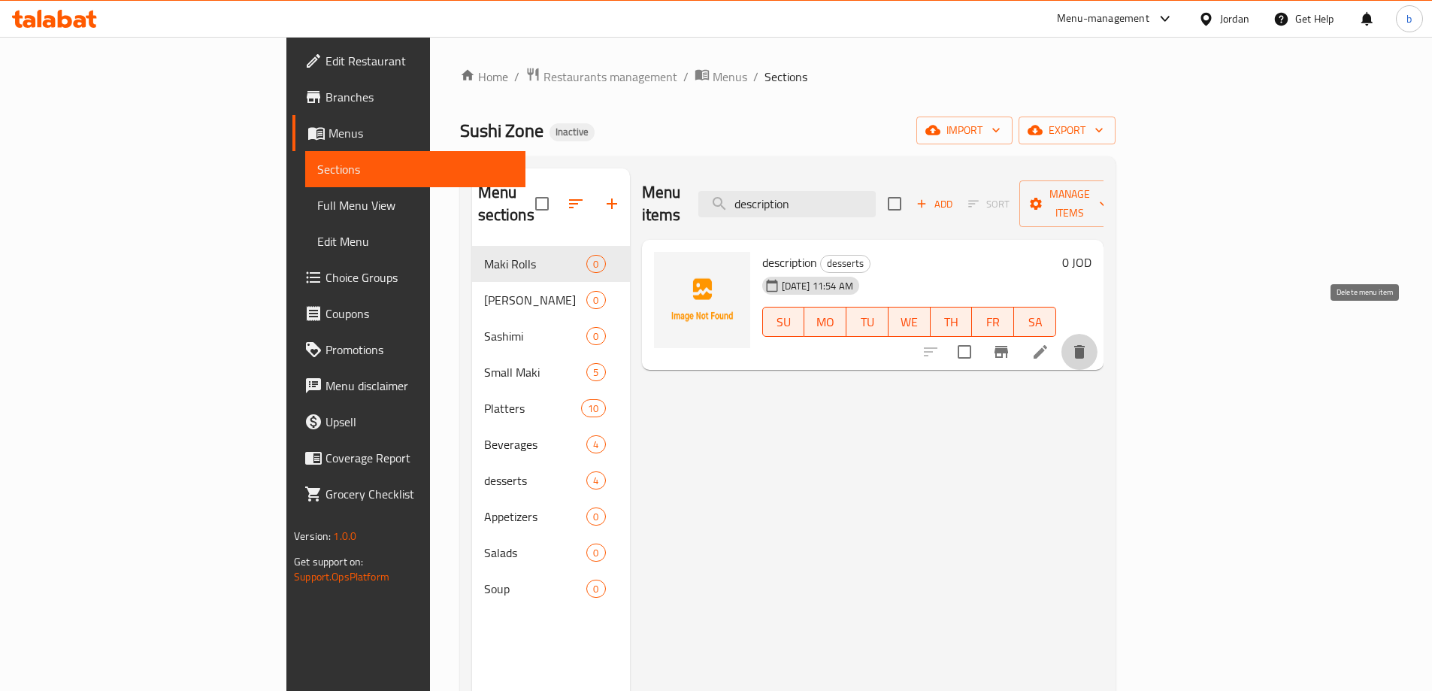
click at [1085, 345] on icon "delete" at bounding box center [1079, 352] width 11 height 14
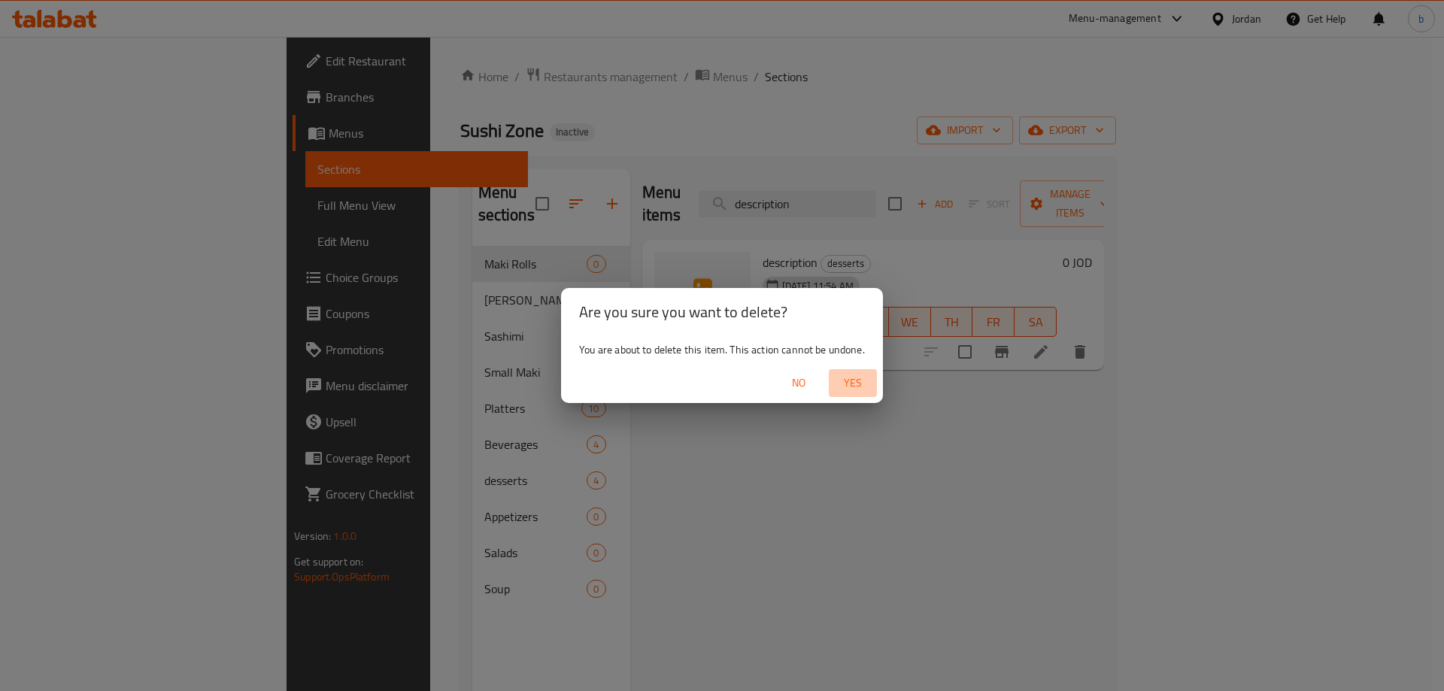
click at [860, 379] on span "Yes" at bounding box center [853, 383] width 36 height 19
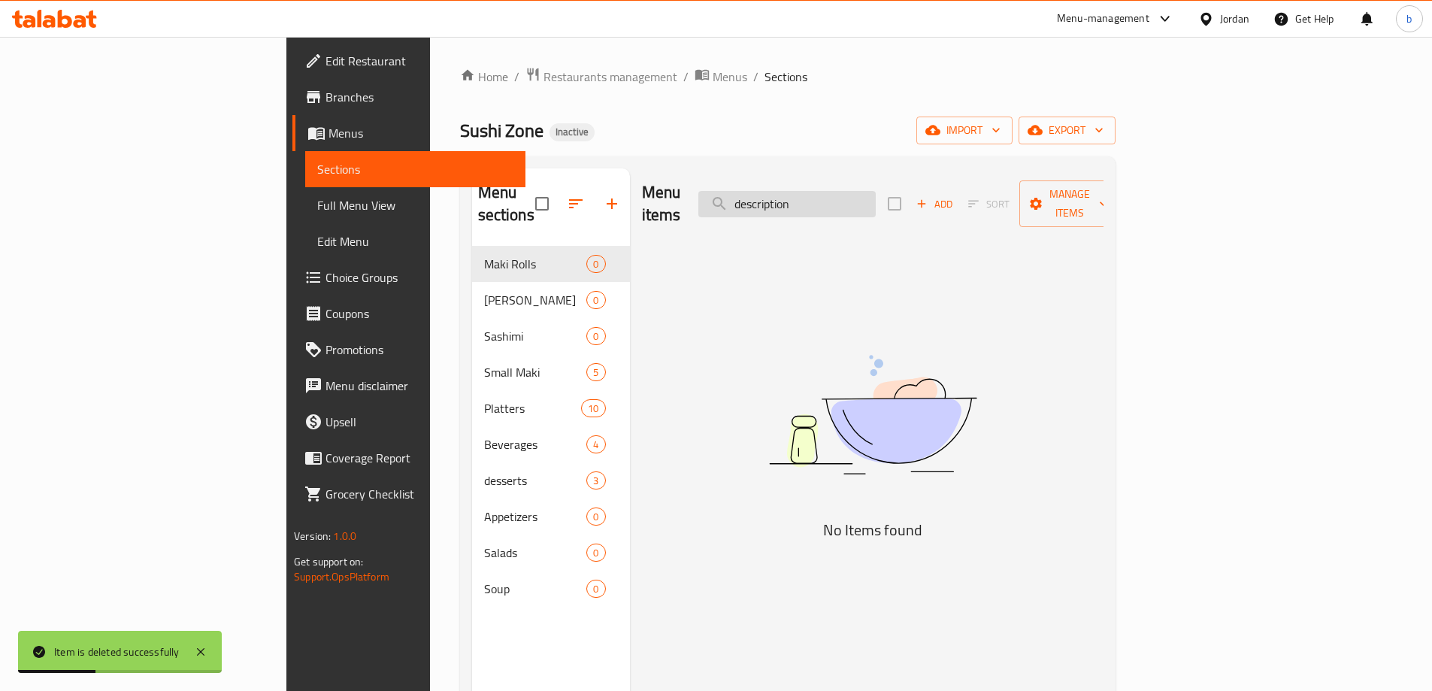
click at [876, 195] on input "description" at bounding box center [787, 204] width 177 height 26
paste input "price"
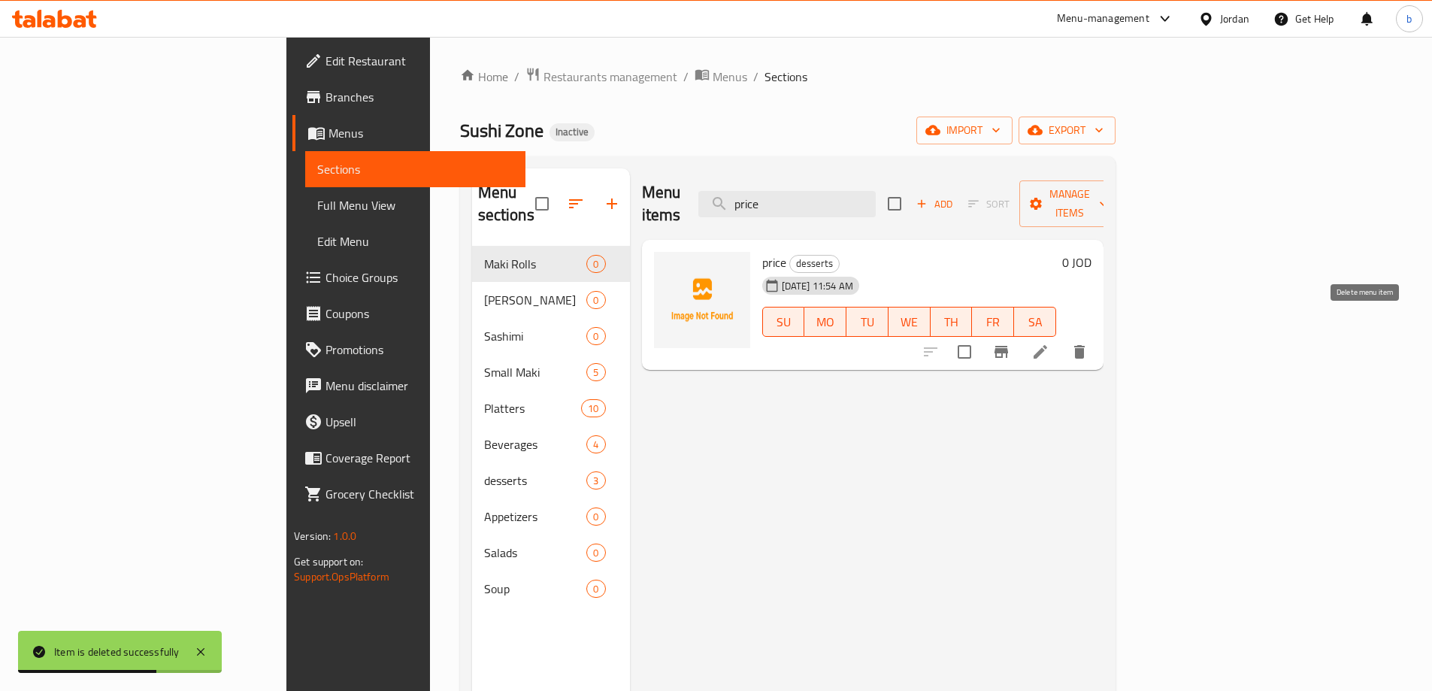
click at [1089, 343] on icon "delete" at bounding box center [1080, 352] width 18 height 18
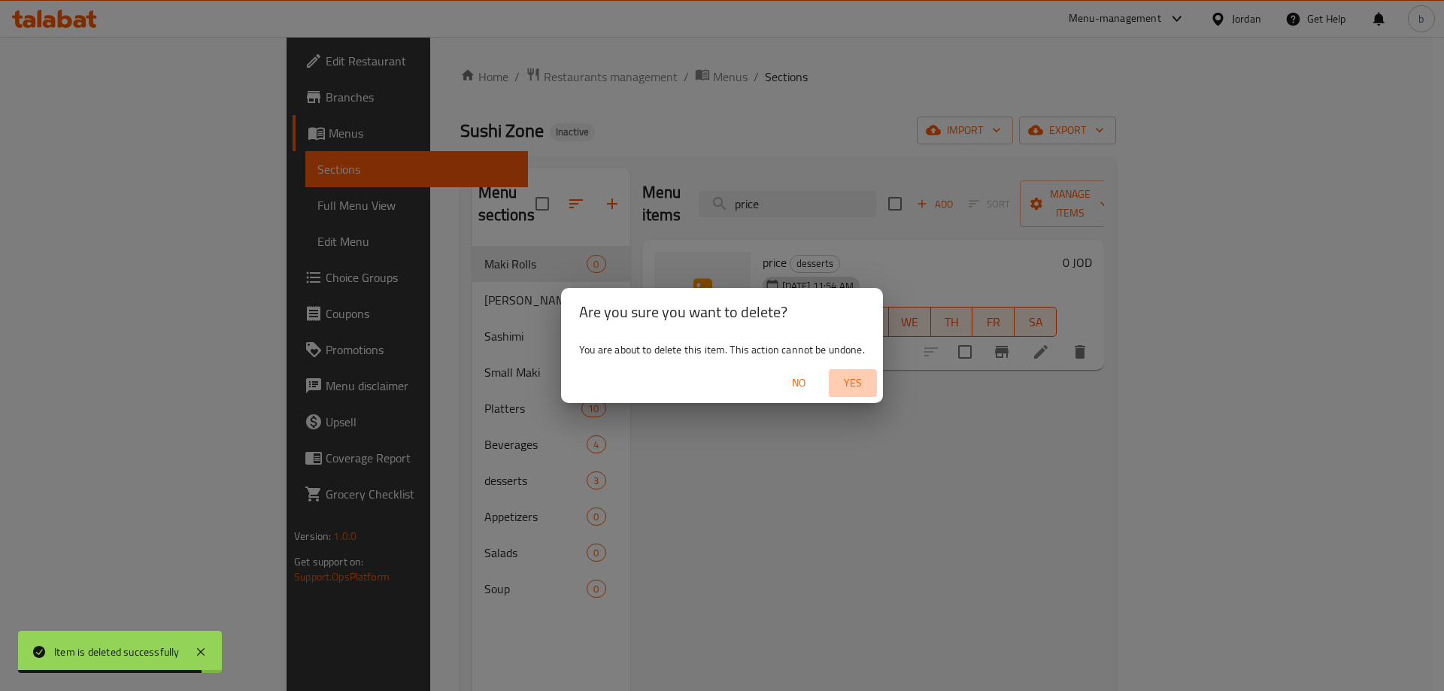
click at [860, 380] on span "Yes" at bounding box center [853, 383] width 36 height 19
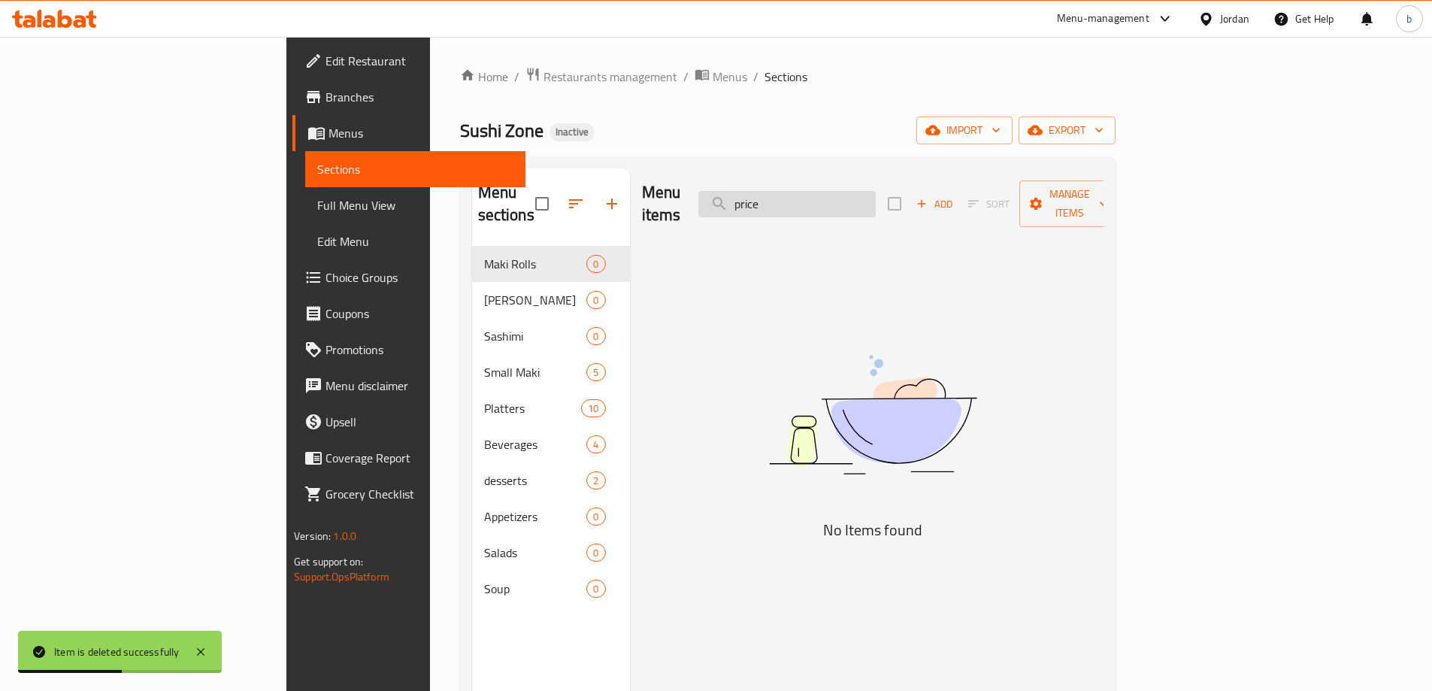
click at [876, 191] on input "price" at bounding box center [787, 204] width 177 height 26
paste input "item"
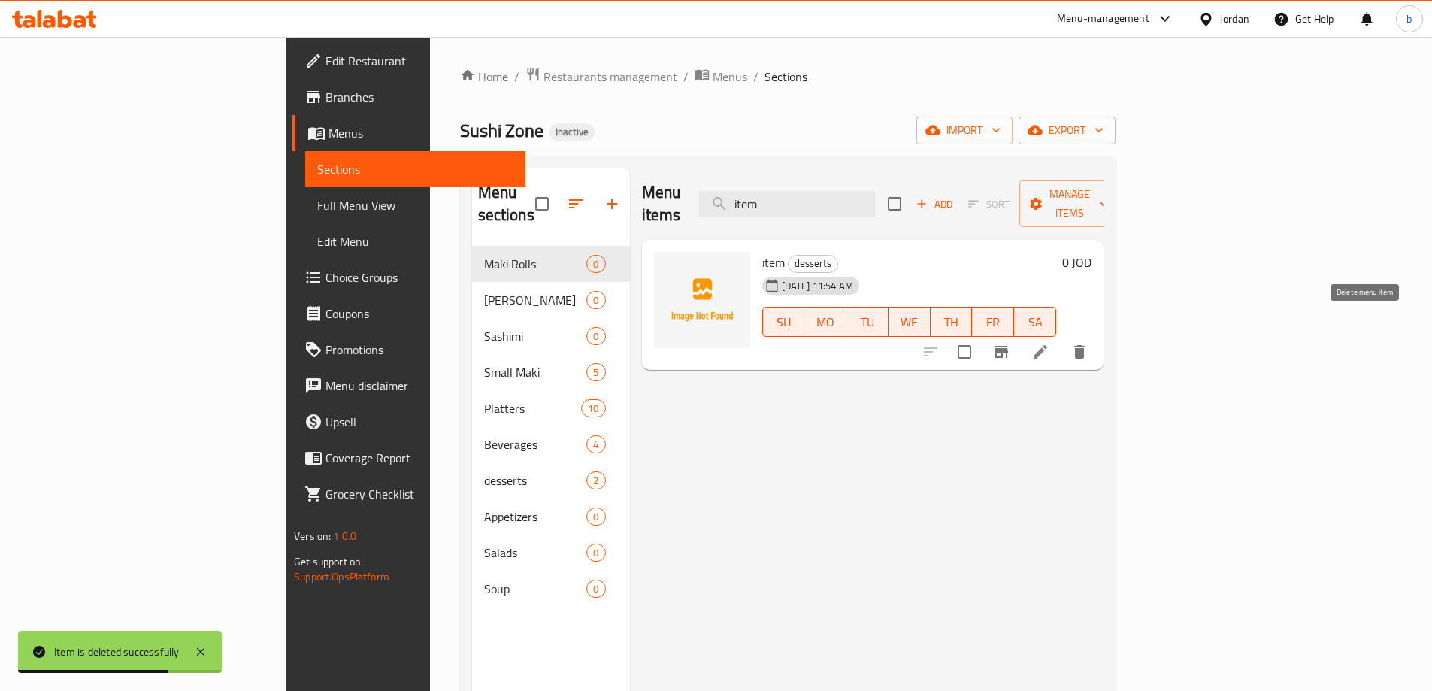
type input "item"
click at [1085, 345] on icon "delete" at bounding box center [1079, 352] width 11 height 14
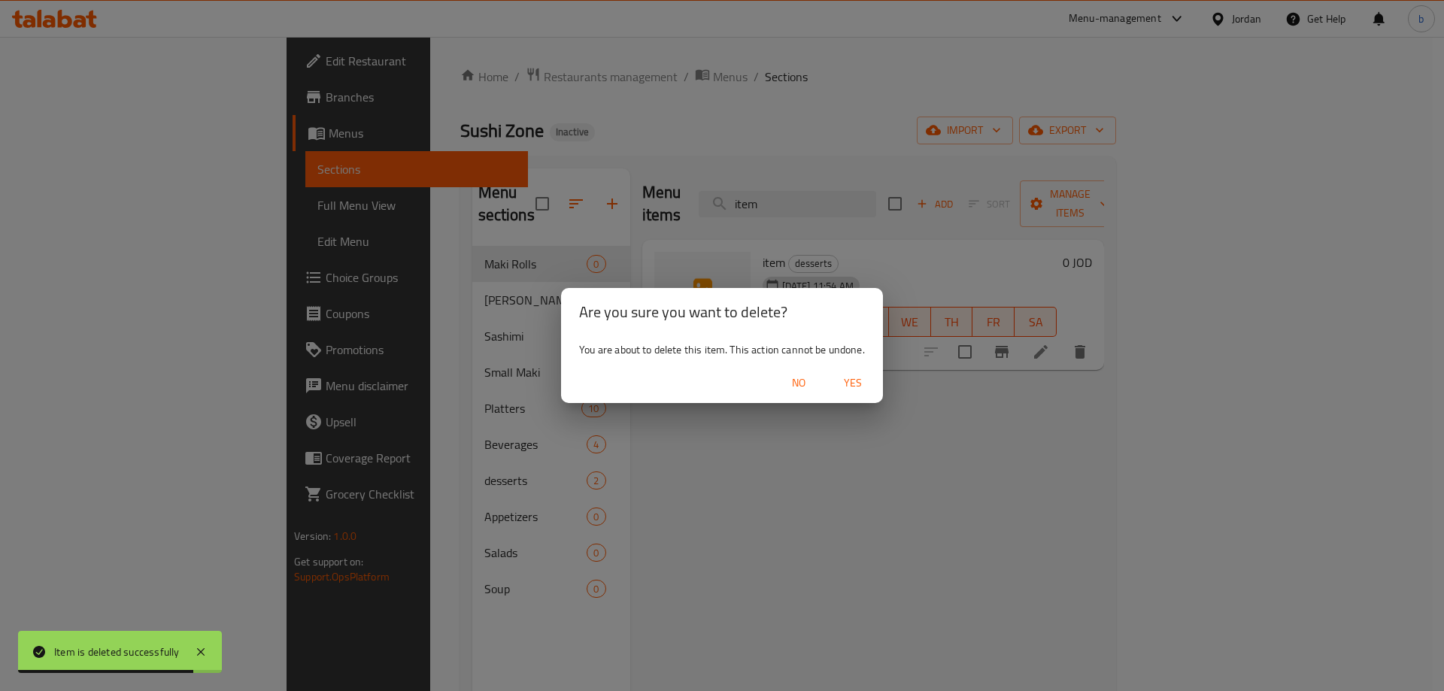
click at [859, 382] on span "Yes" at bounding box center [853, 383] width 36 height 19
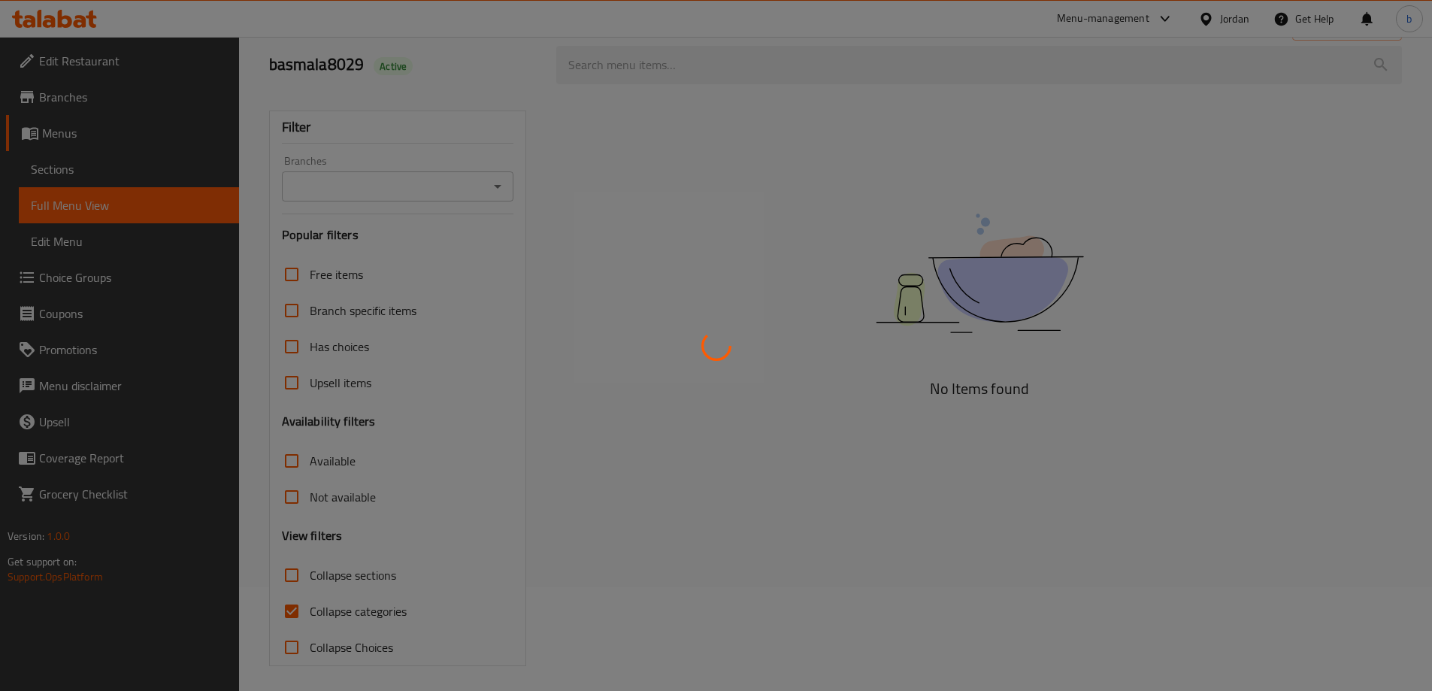
scroll to position [109, 0]
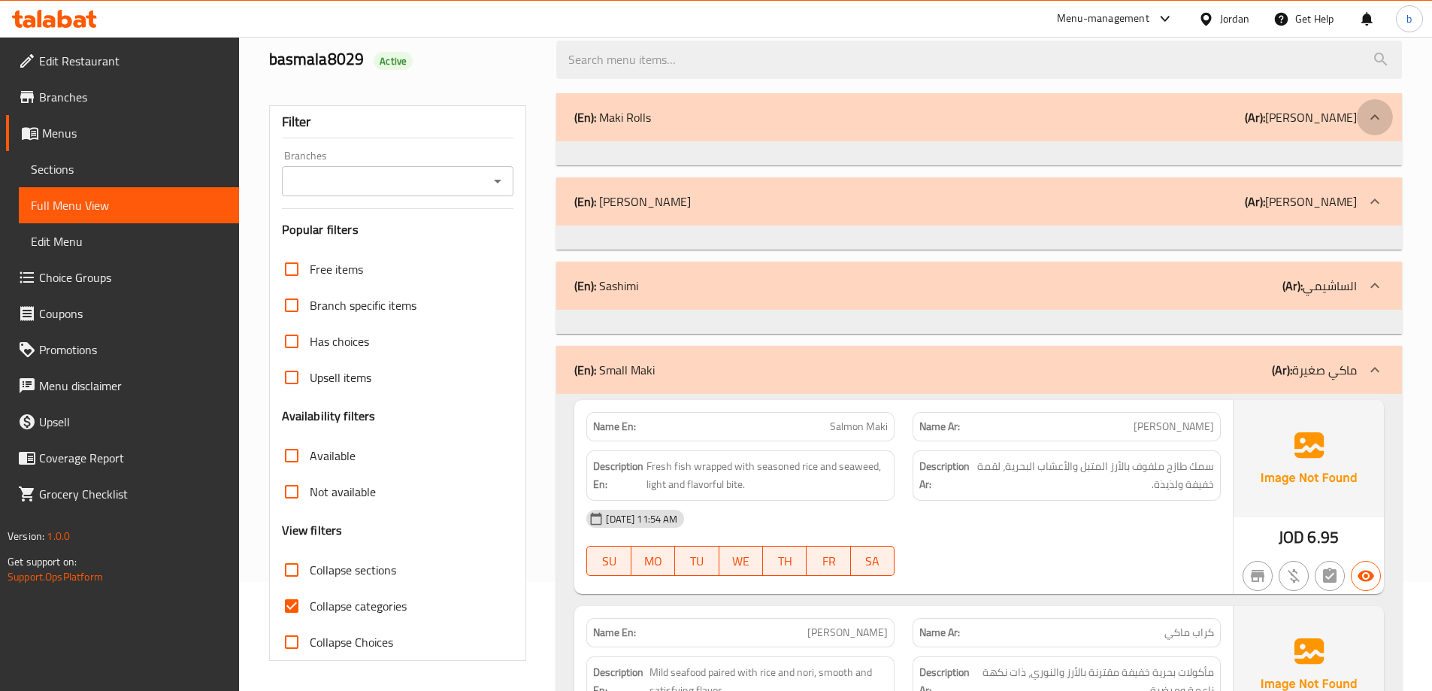
click at [1376, 117] on icon at bounding box center [1375, 117] width 18 height 18
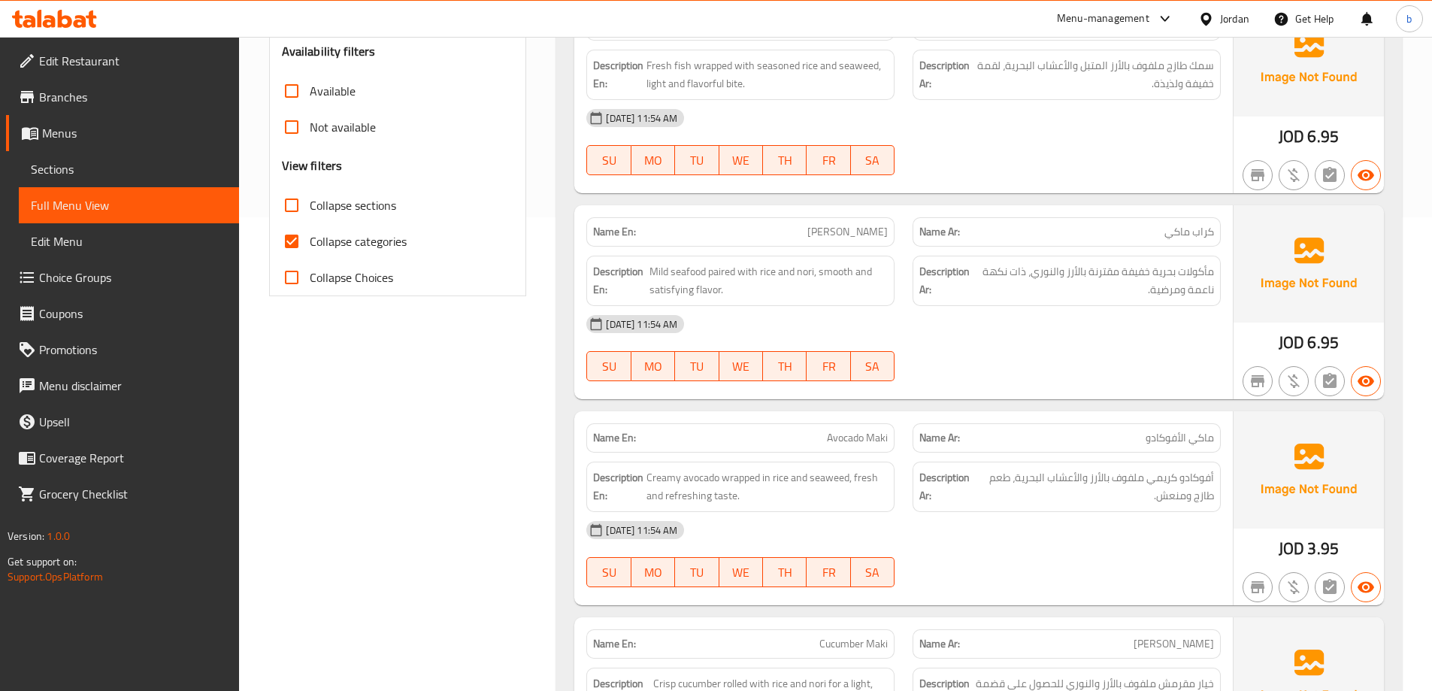
scroll to position [485, 0]
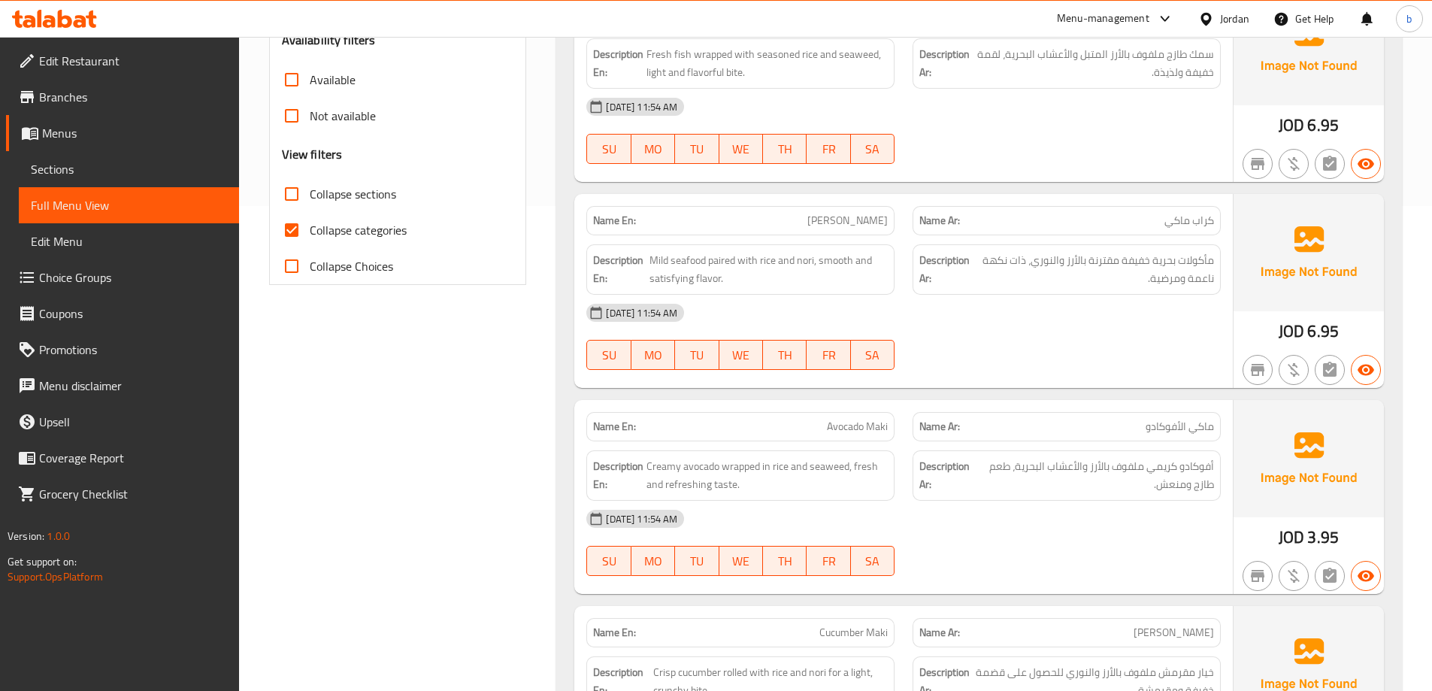
click at [83, 126] on span "Menus" at bounding box center [134, 133] width 185 height 18
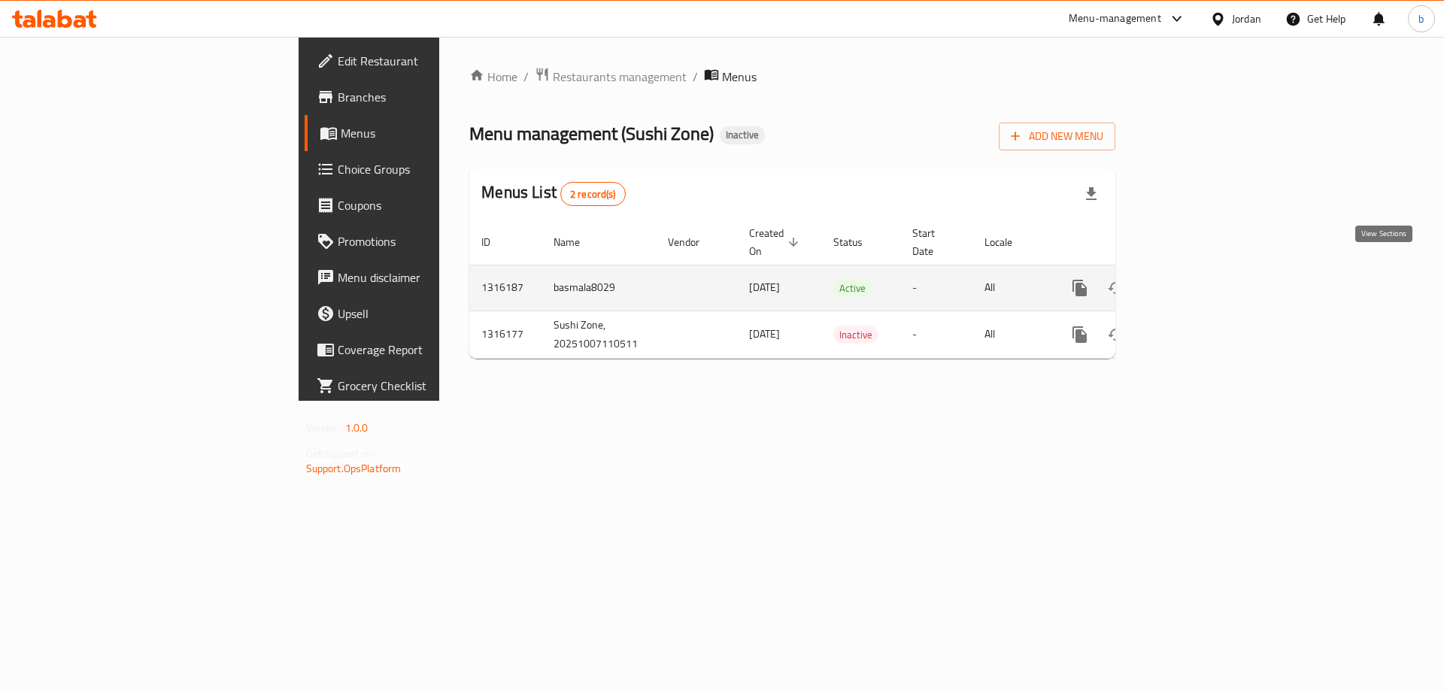
click at [1197, 279] on icon "enhanced table" at bounding box center [1188, 288] width 18 height 18
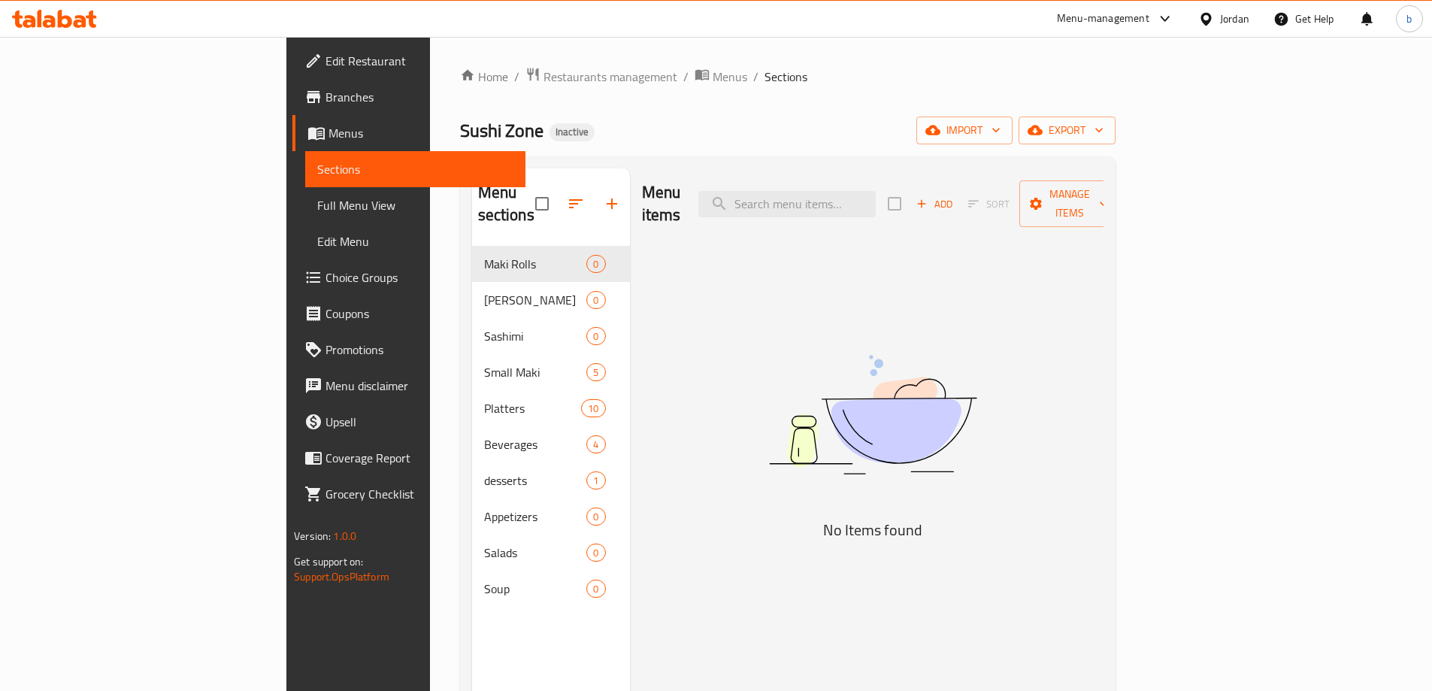
click at [329, 138] on span "Menus" at bounding box center [421, 133] width 185 height 18
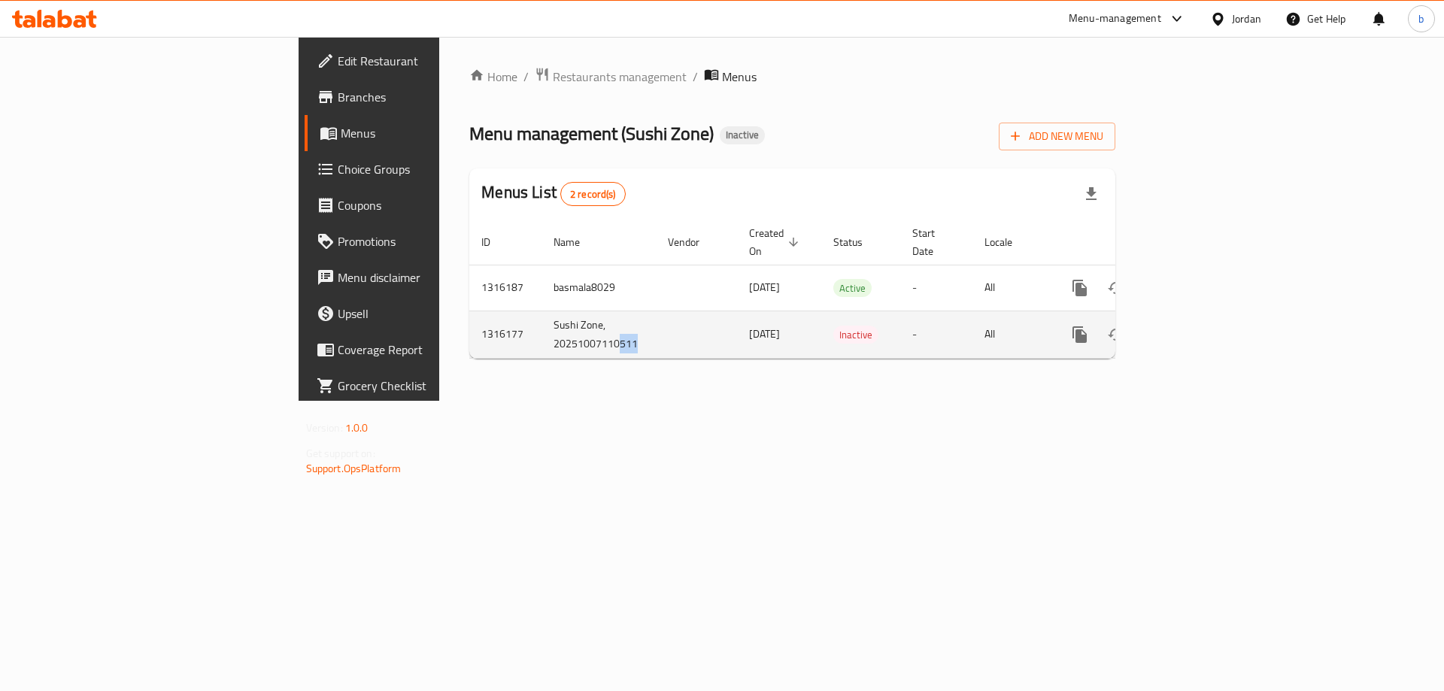
drag, startPoint x: 444, startPoint y: 325, endPoint x: 421, endPoint y: 325, distance: 23.3
click at [541, 325] on td "Sushi Zone, 20251007110511" at bounding box center [598, 334] width 114 height 47
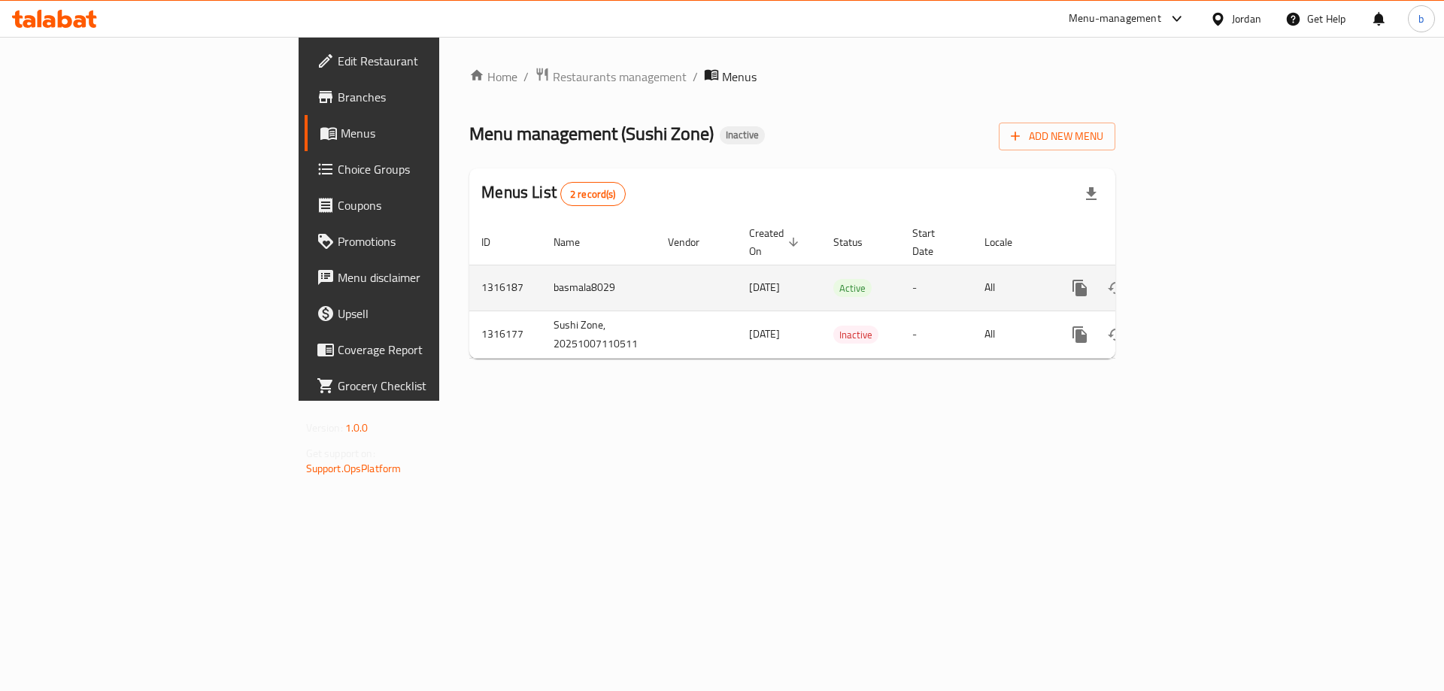
click at [541, 269] on td "basmala8029" at bounding box center [598, 288] width 114 height 46
click at [541, 268] on td "basmala8029" at bounding box center [598, 288] width 114 height 46
copy td "basmala8029"
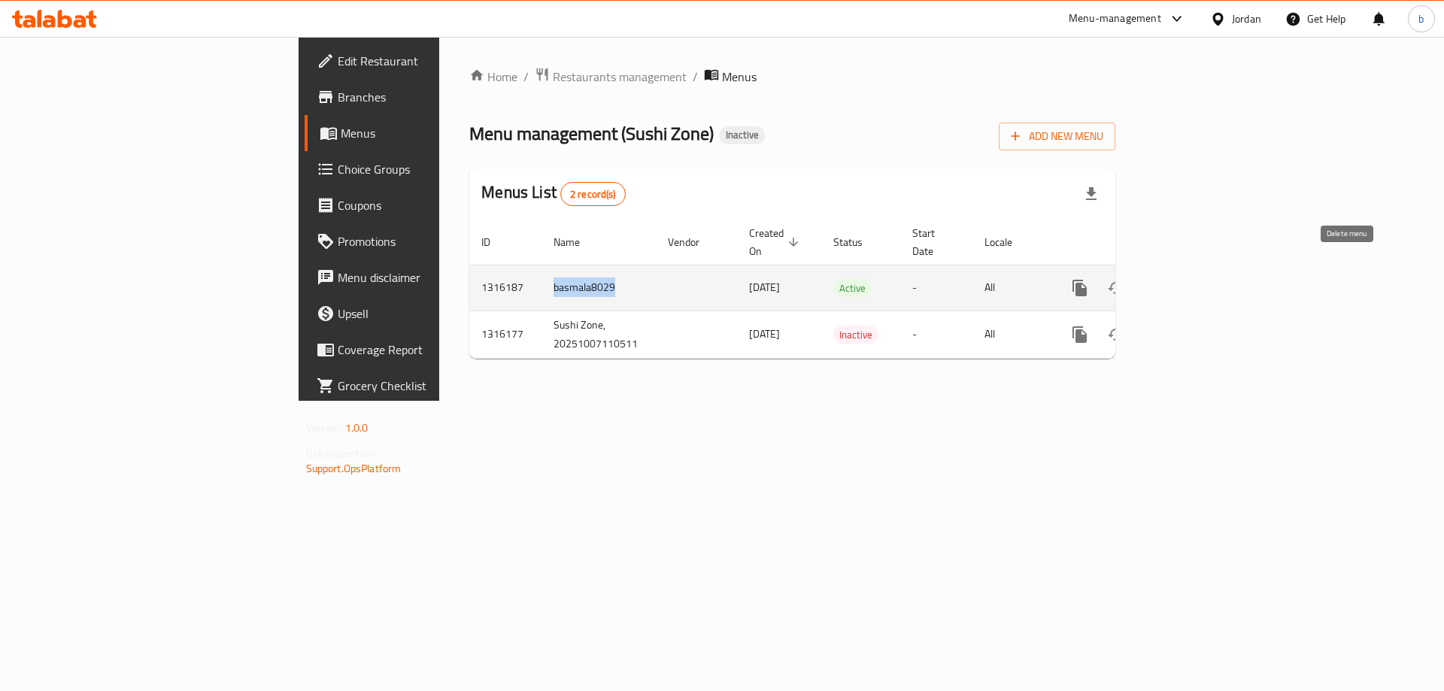
click at [1170, 270] on button "enhanced table" at bounding box center [1152, 288] width 36 height 36
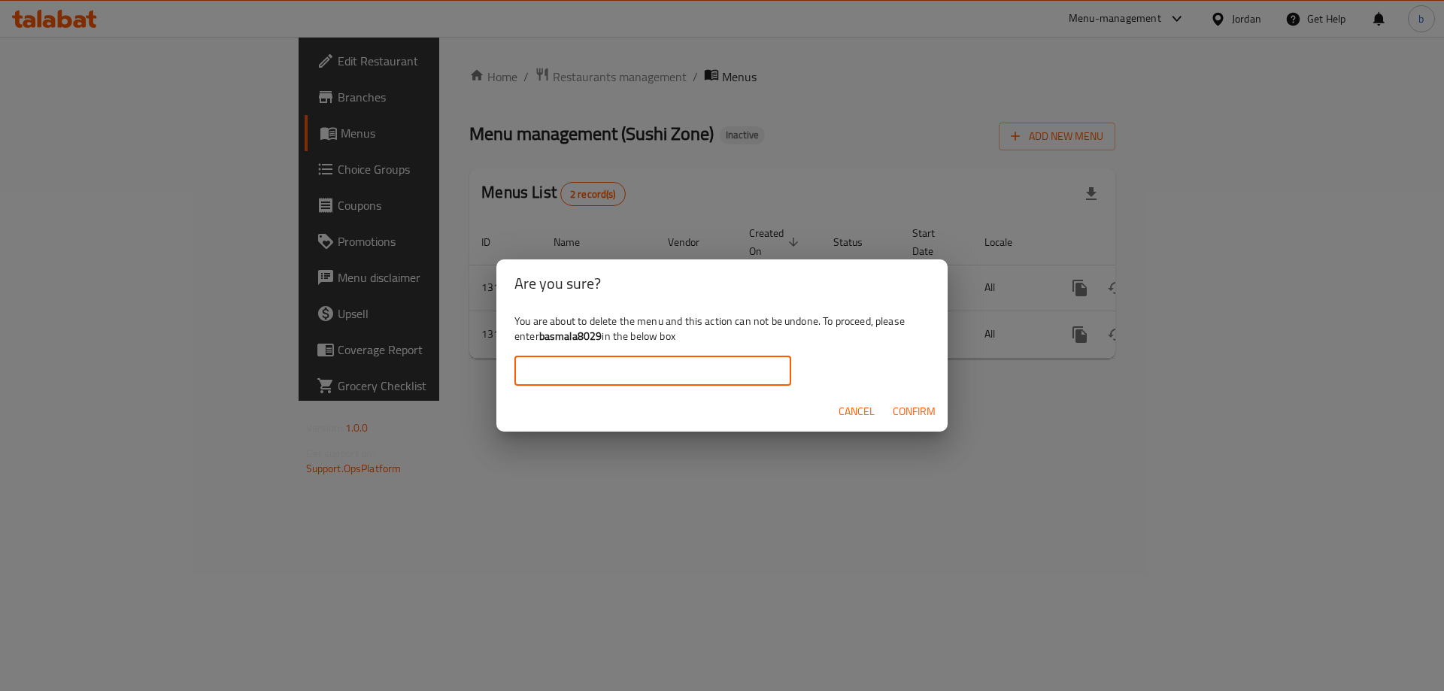
click at [712, 374] on input "text" at bounding box center [652, 371] width 277 height 30
paste input "basmala8029"
type input "basmala8029"
click at [926, 409] on span "Confirm" at bounding box center [913, 411] width 43 height 19
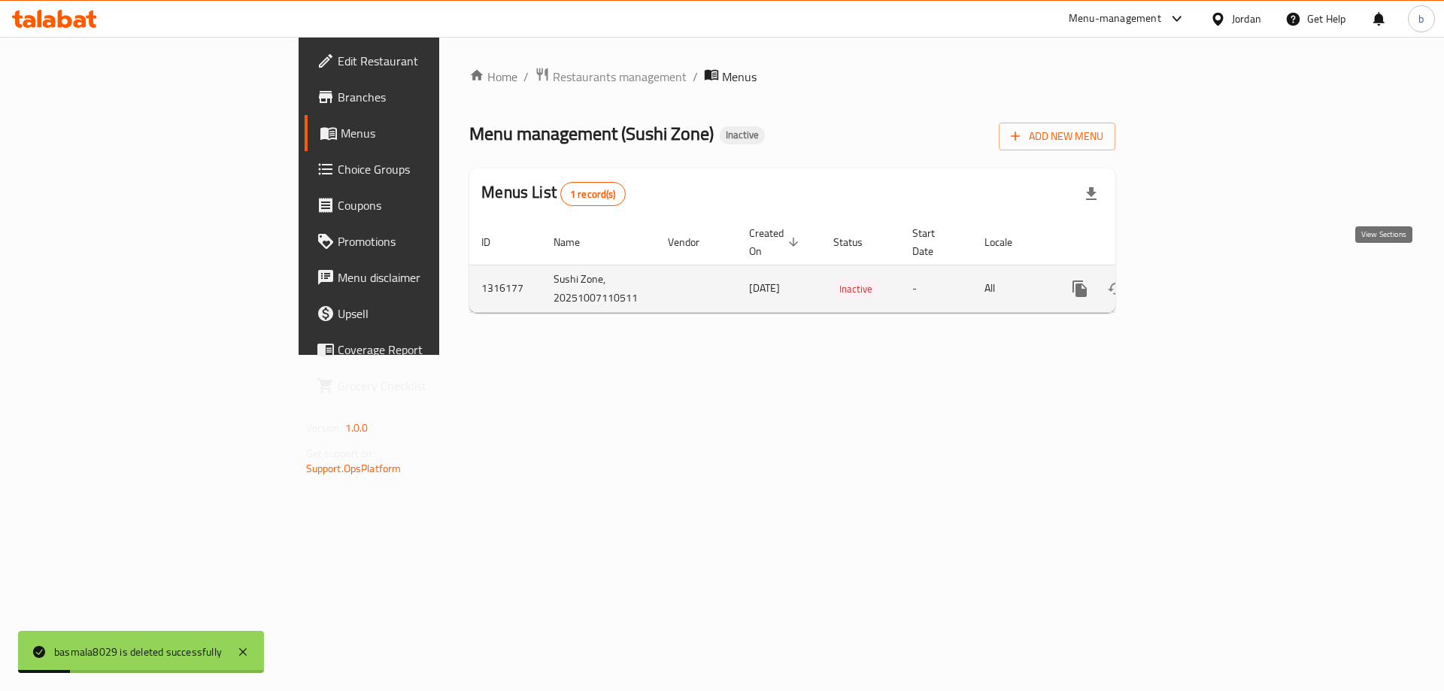
click at [1206, 271] on link "enhanced table" at bounding box center [1188, 289] width 36 height 36
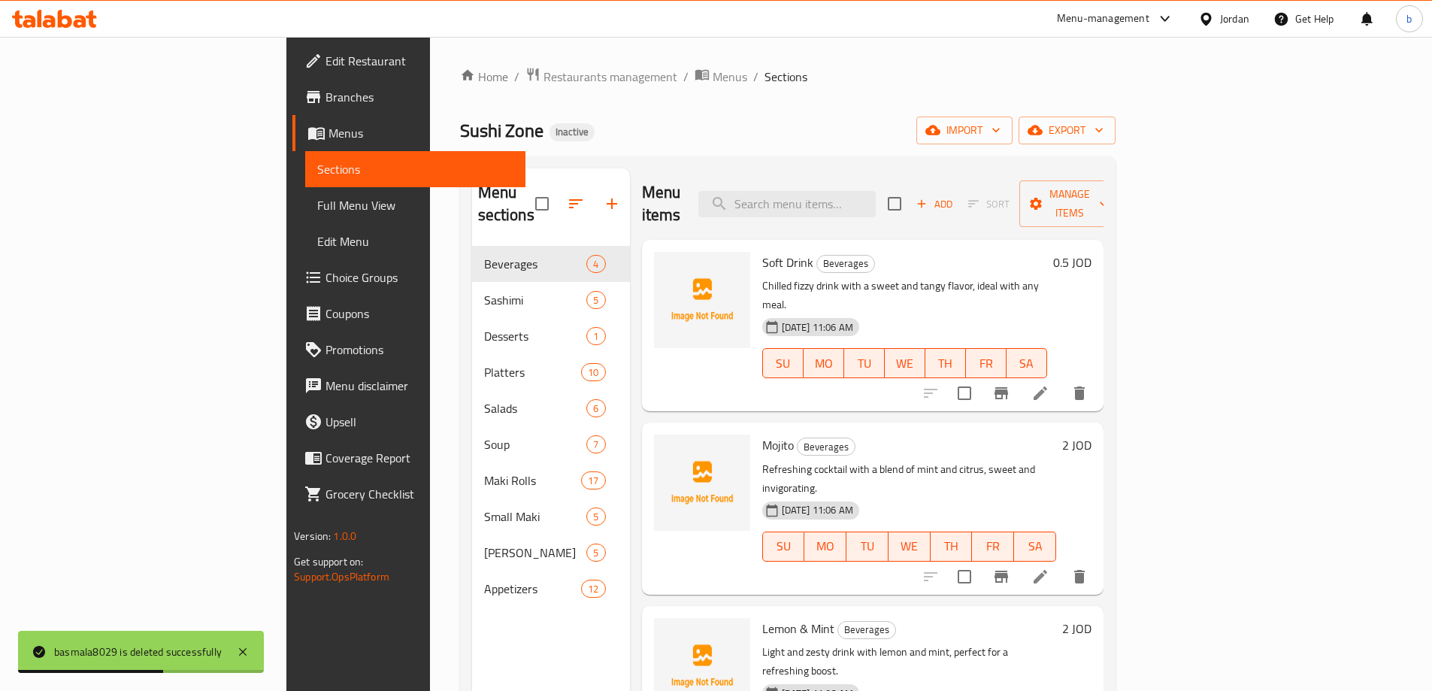
click at [329, 135] on span "Menus" at bounding box center [421, 133] width 185 height 18
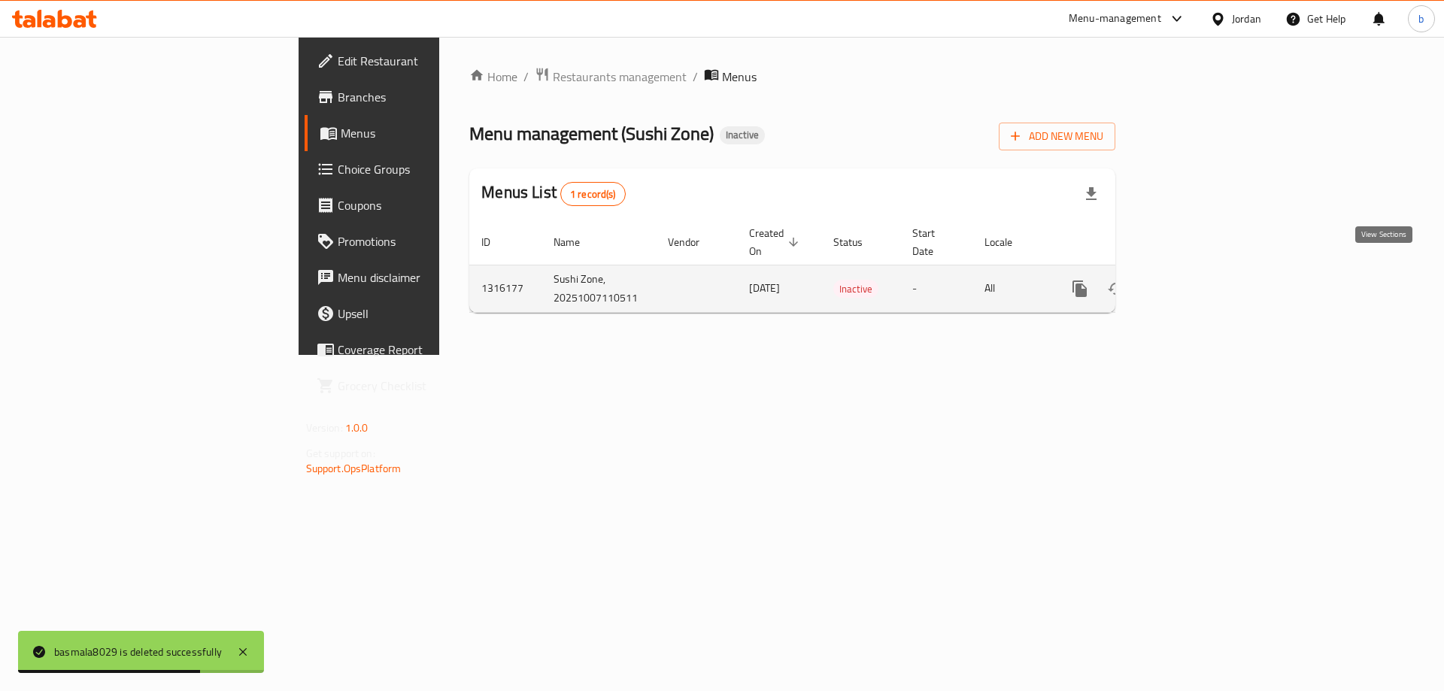
click at [1197, 280] on icon "enhanced table" at bounding box center [1188, 289] width 18 height 18
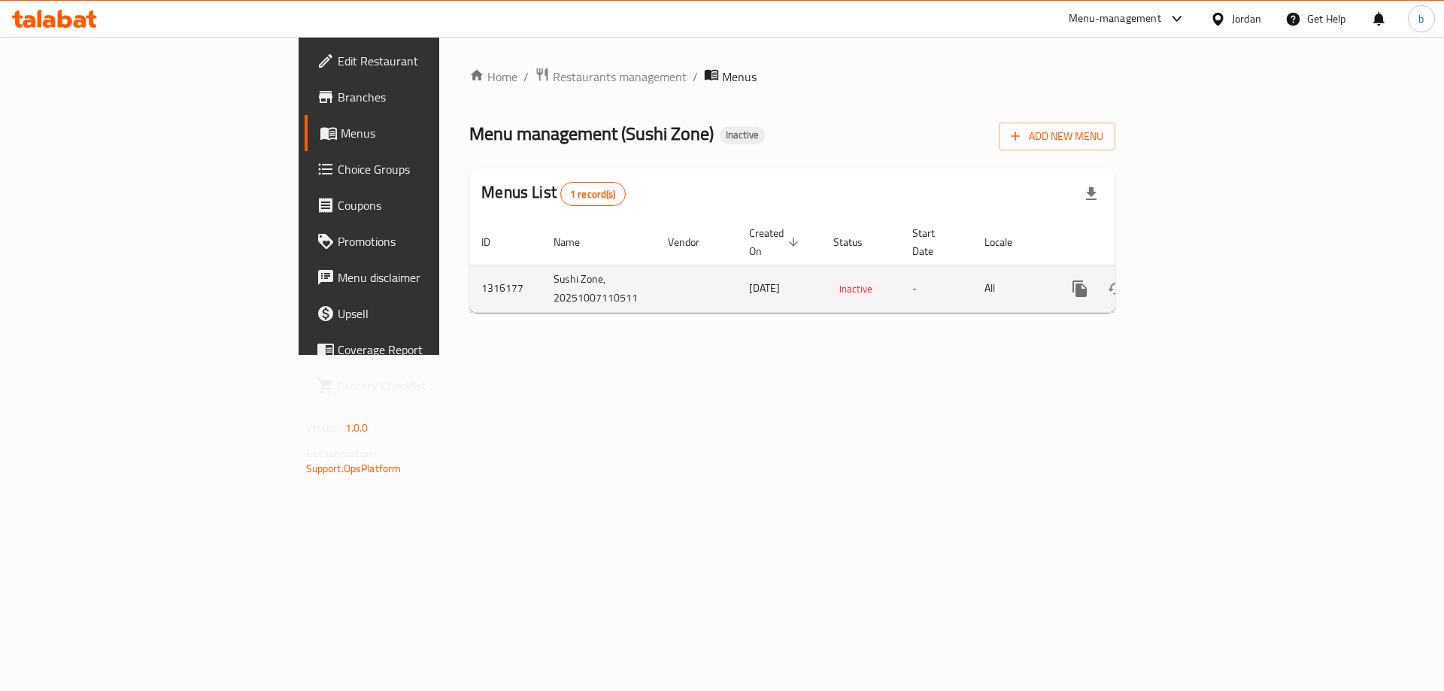
click at [541, 271] on td "Sushi Zone, 20251007110511" at bounding box center [598, 288] width 114 height 47
copy td "Sushi Zone, 20251007110511"
click at [1161, 280] on icon "enhanced table" at bounding box center [1152, 289] width 18 height 18
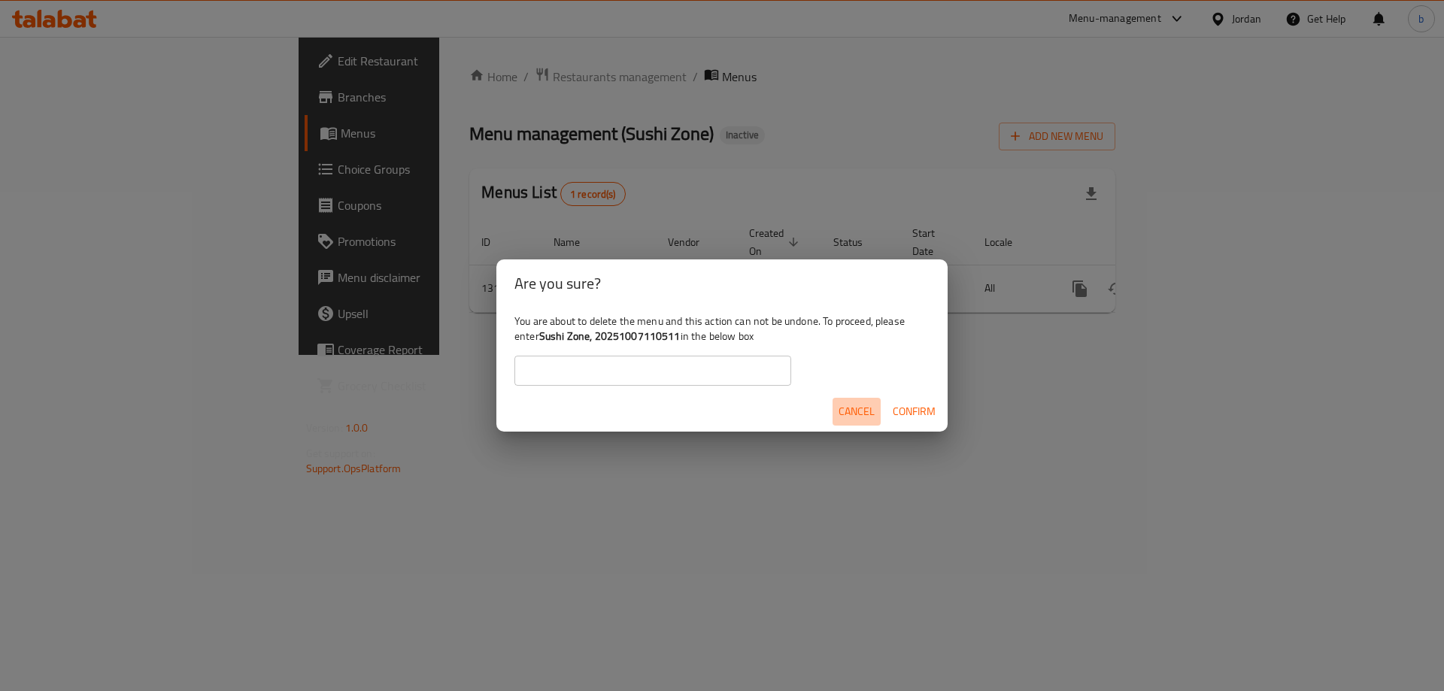
click at [849, 405] on span "Cancel" at bounding box center [856, 411] width 36 height 19
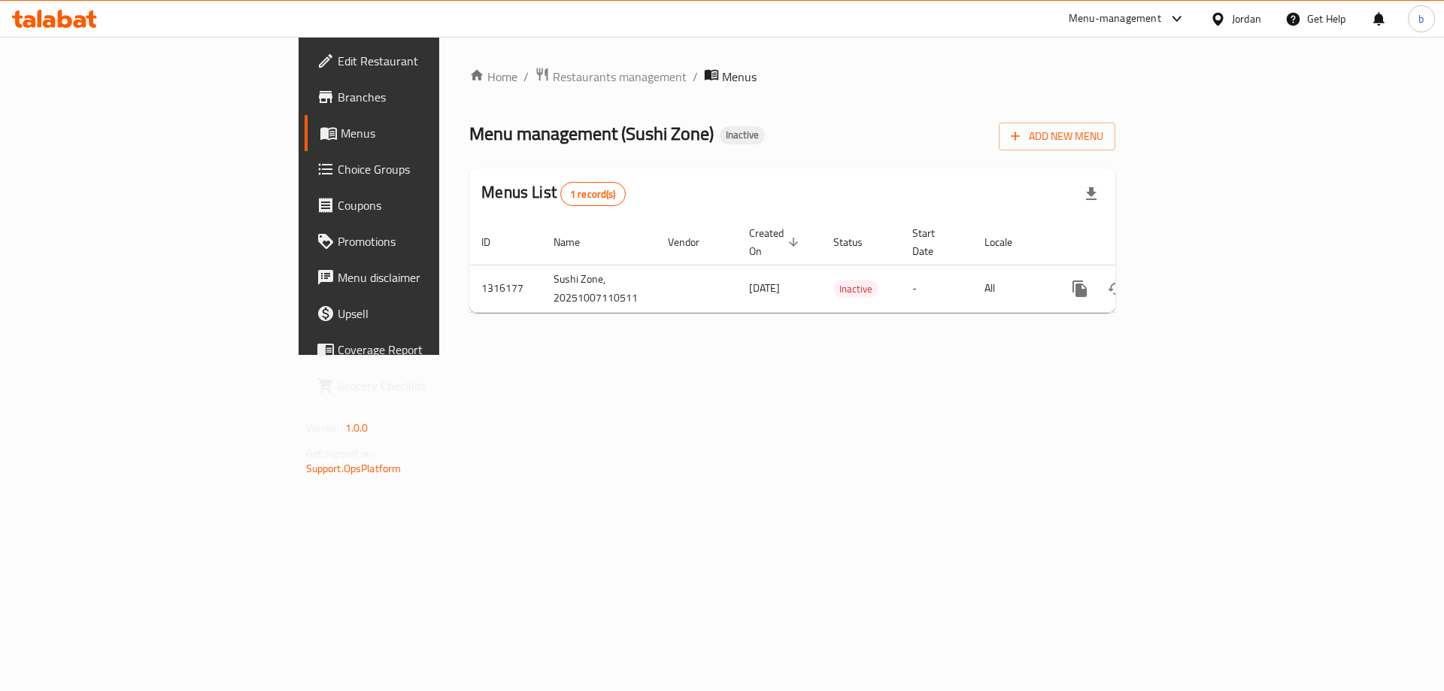
click at [625, 355] on div "Home / Restaurants management / Menus Menu management ( Sushi Zone ) Inactive A…" at bounding box center [792, 196] width 706 height 318
click at [1115, 126] on button "Add New Menu" at bounding box center [1057, 137] width 117 height 28
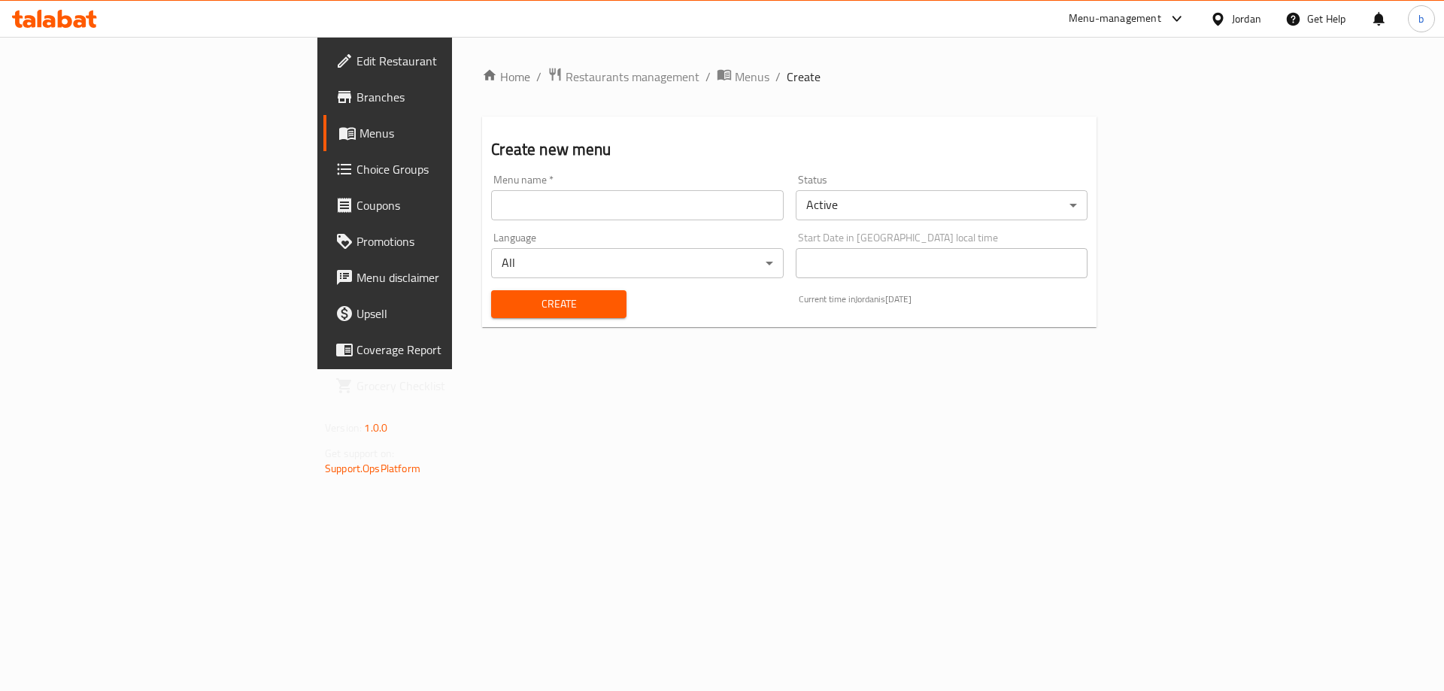
click at [491, 202] on input "text" at bounding box center [637, 205] width 292 height 30
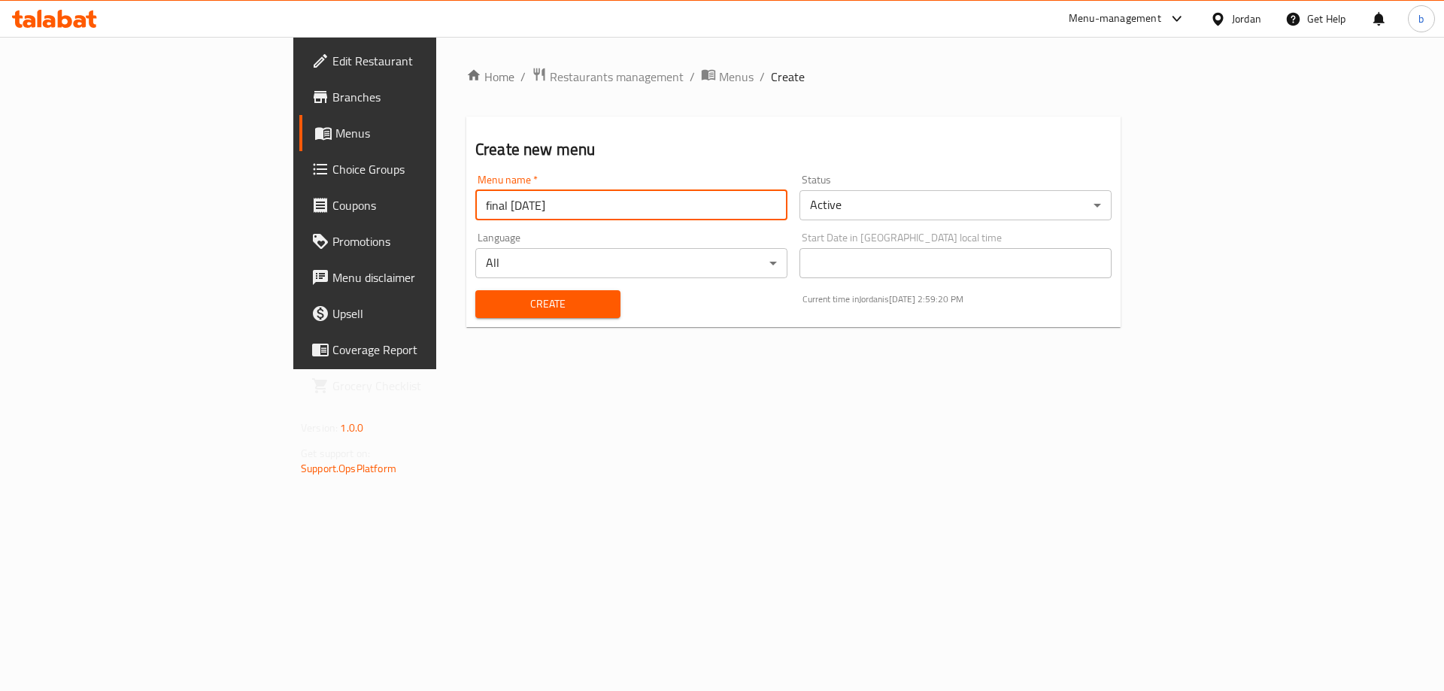
type input "final [DATE]"
click at [487, 301] on span "Create" at bounding box center [547, 304] width 121 height 19
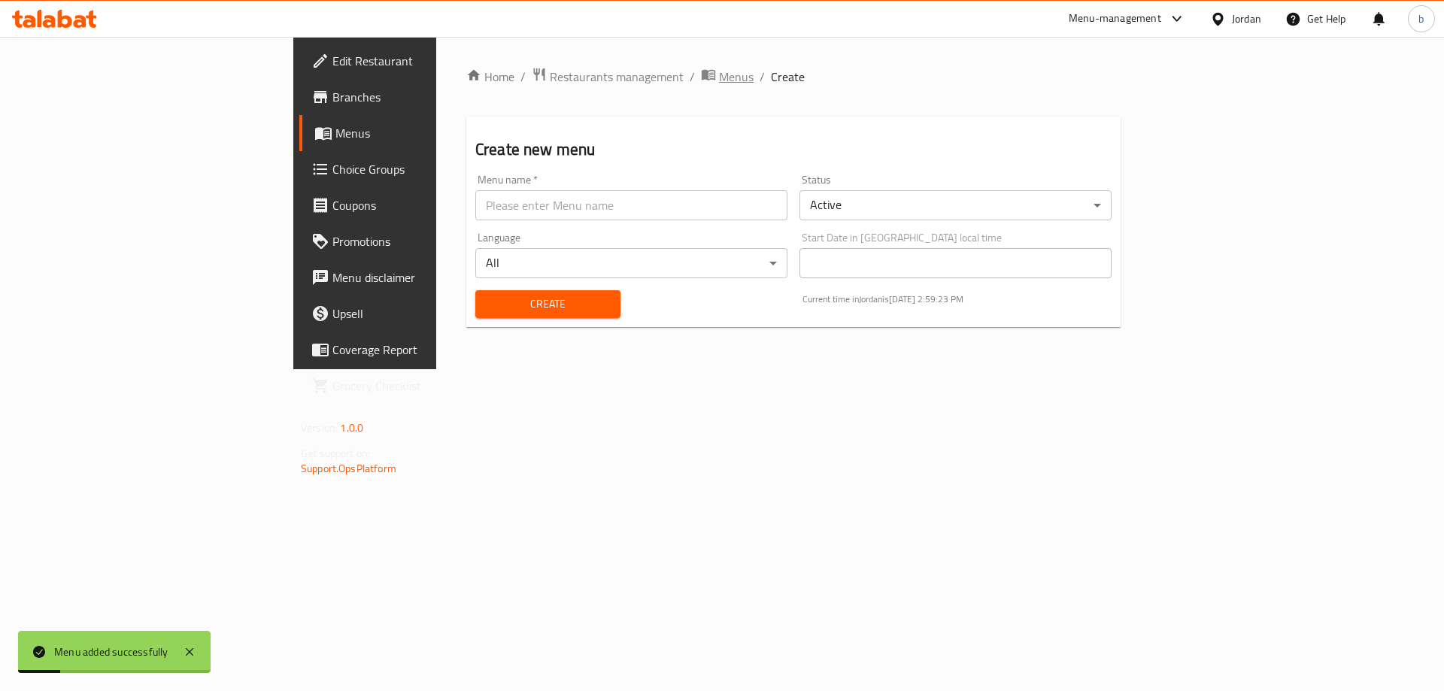
click at [719, 73] on span "Menus" at bounding box center [736, 77] width 35 height 18
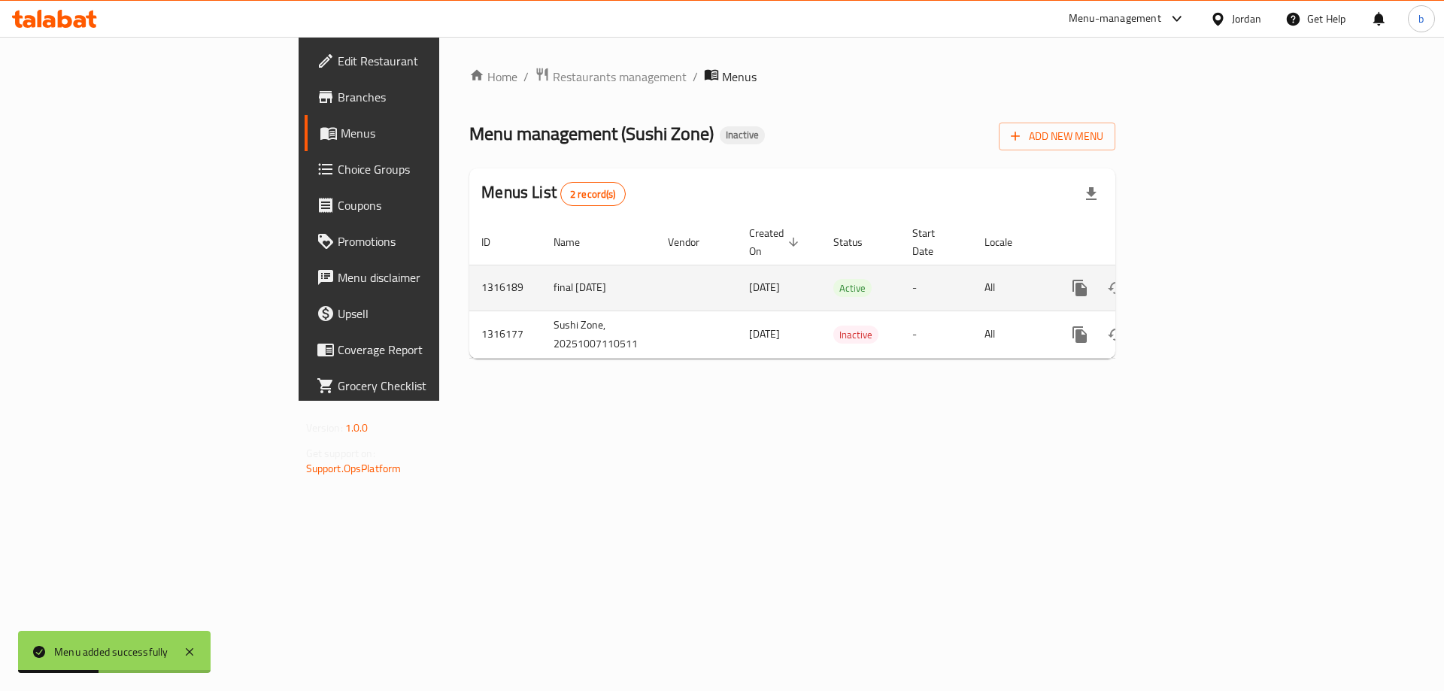
click at [1197, 279] on icon "enhanced table" at bounding box center [1188, 288] width 18 height 18
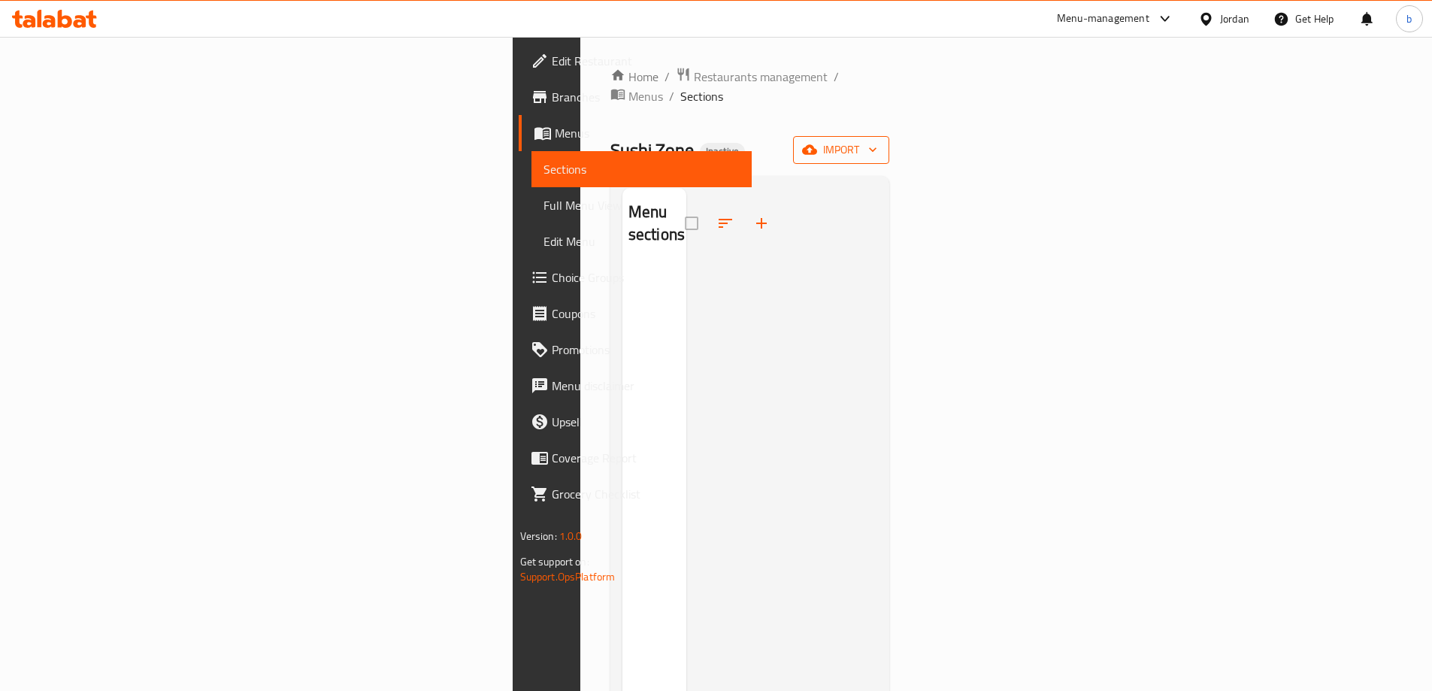
click at [889, 136] on button "import" at bounding box center [841, 150] width 96 height 28
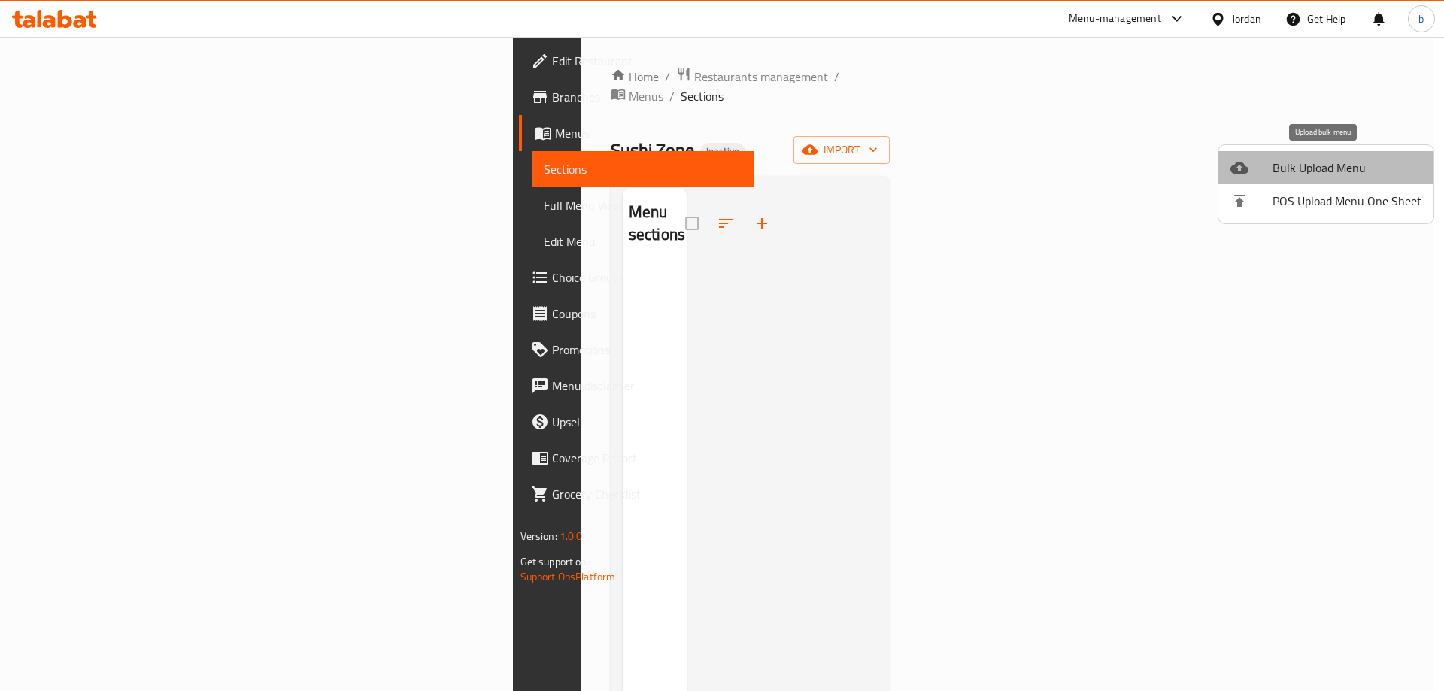
click at [1315, 179] on li "Bulk Upload Menu" at bounding box center [1325, 167] width 215 height 33
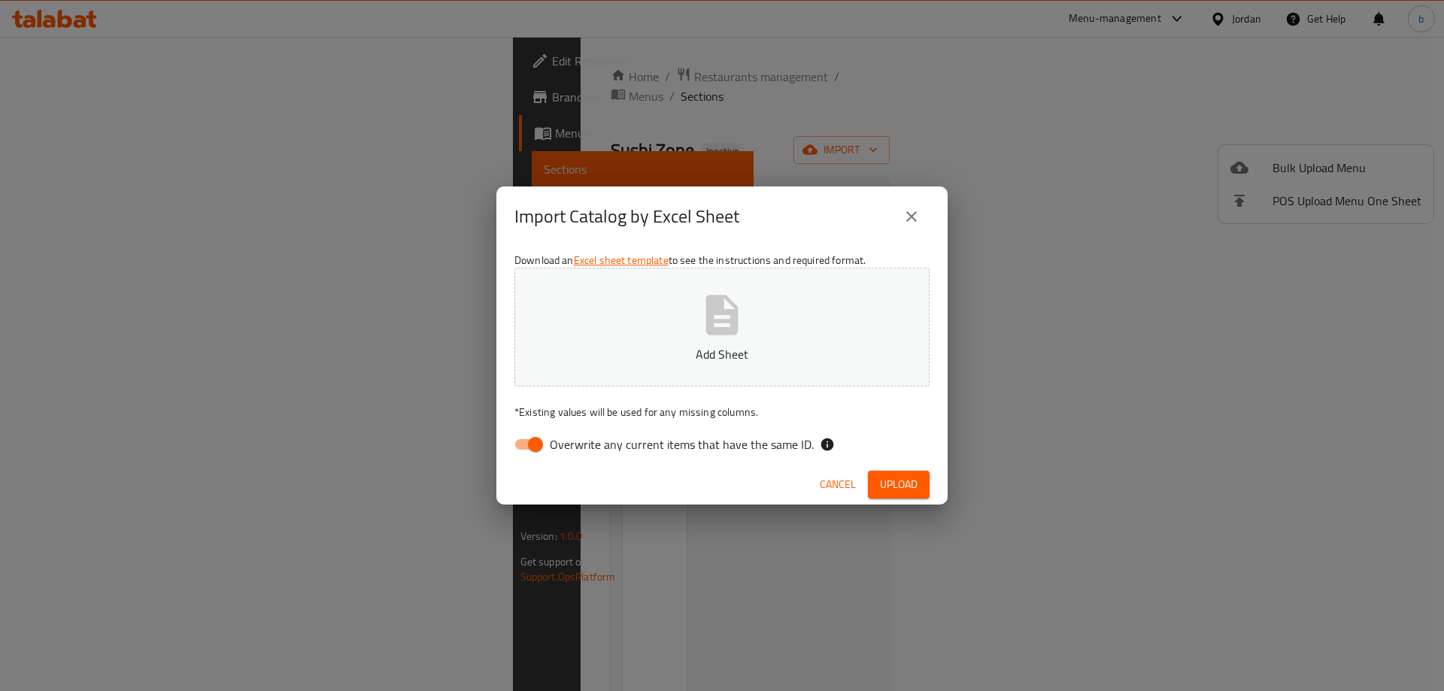
click at [532, 441] on input "Overwrite any current items that have the same ID." at bounding box center [535, 444] width 86 height 29
checkbox input "false"
click at [906, 484] on span "Upload" at bounding box center [899, 484] width 38 height 19
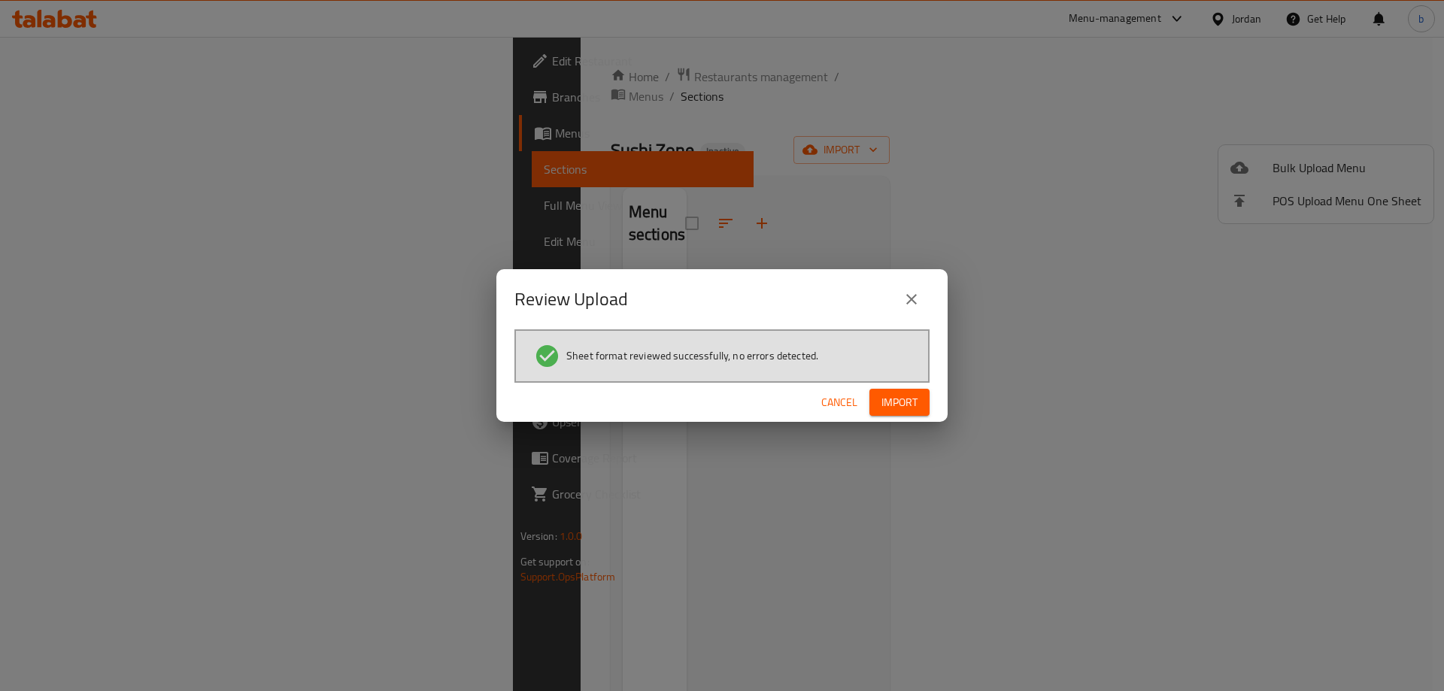
click at [894, 403] on span "Import" at bounding box center [899, 402] width 36 height 19
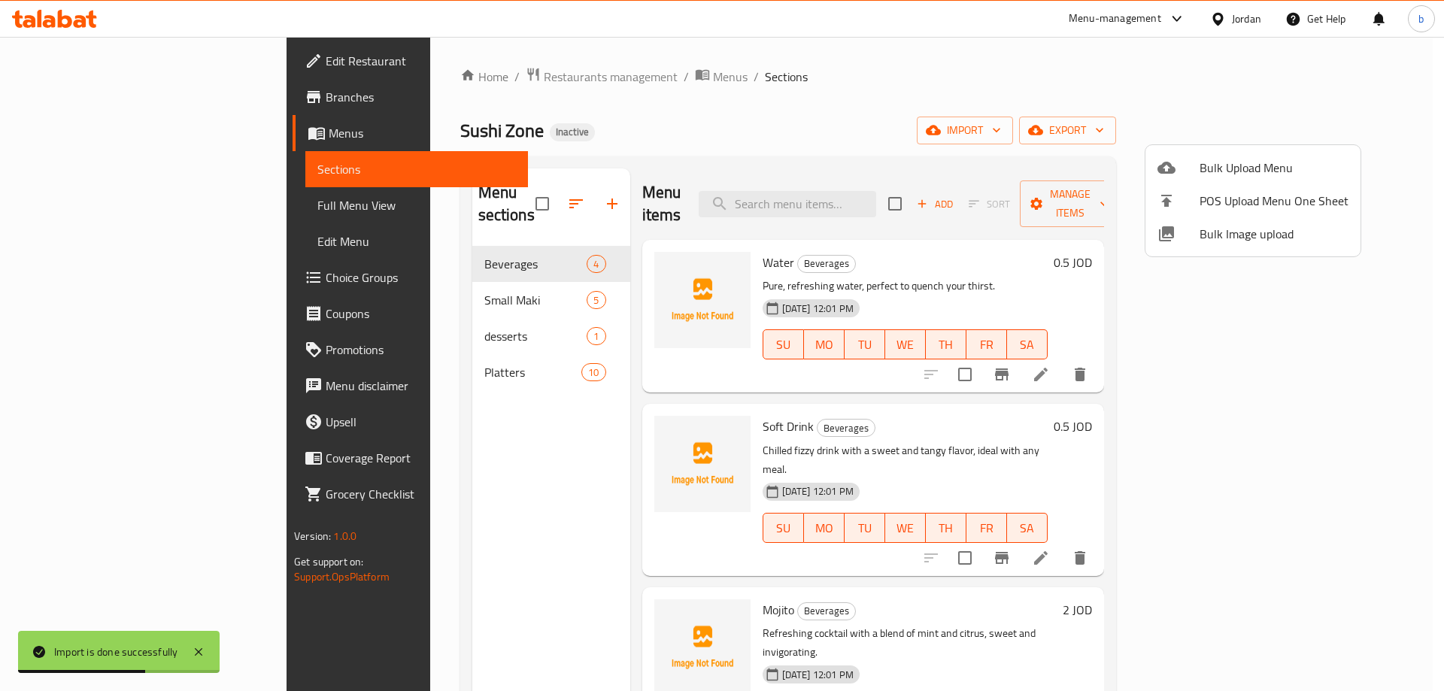
click at [69, 210] on div at bounding box center [722, 345] width 1444 height 691
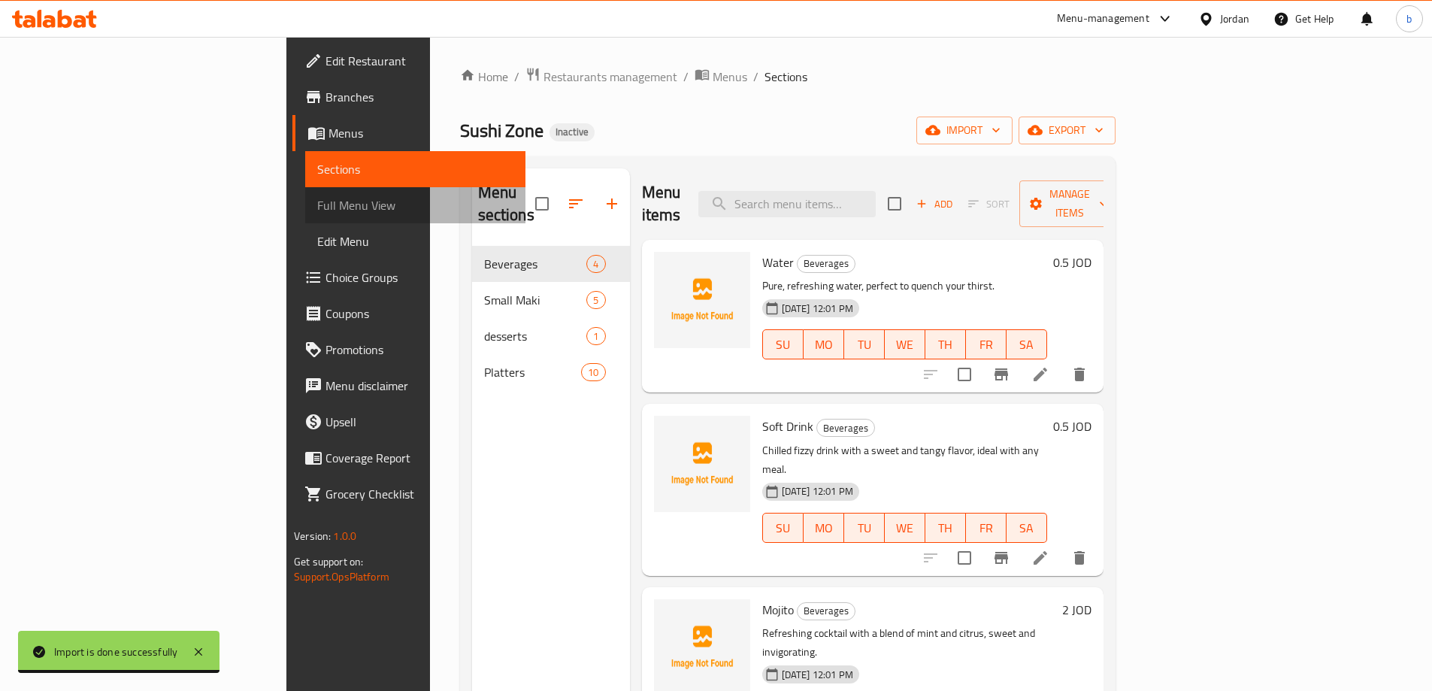
click at [317, 203] on span "Full Menu View" at bounding box center [415, 205] width 196 height 18
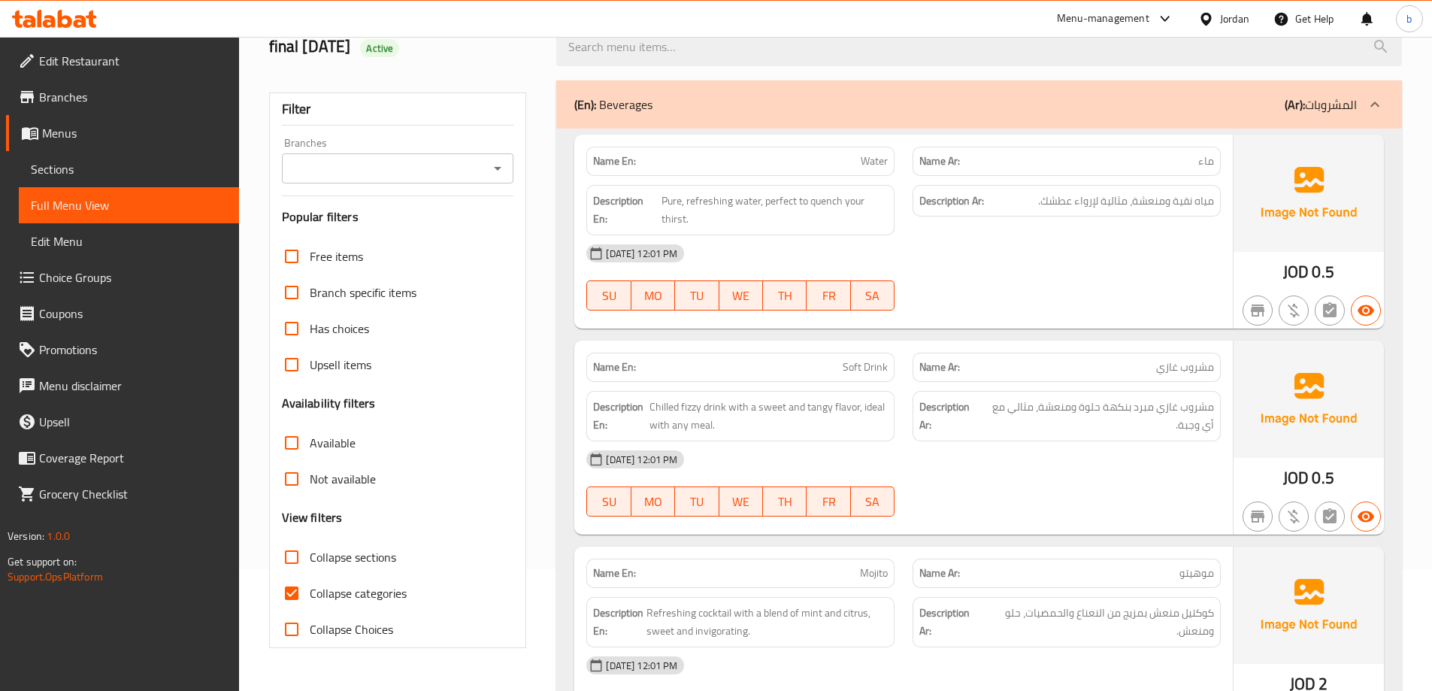
scroll to position [226, 0]
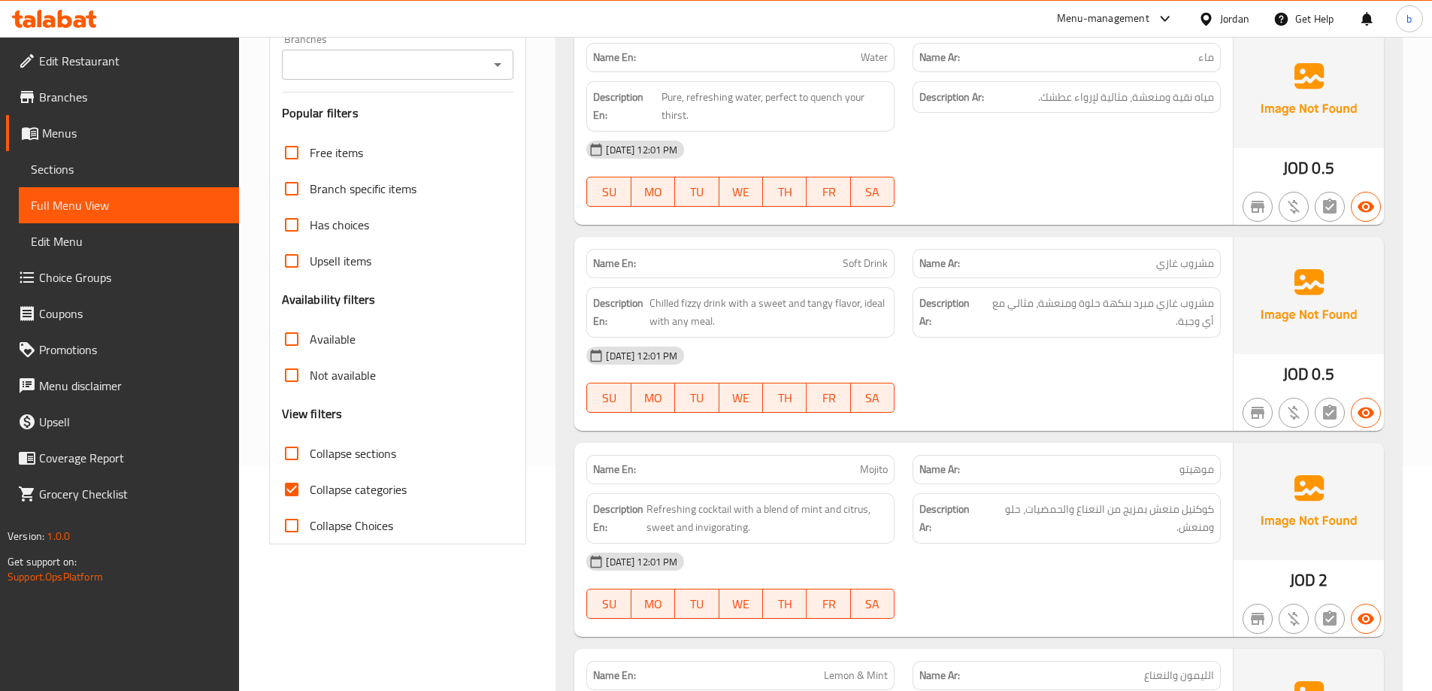
click at [291, 485] on input "Collapse categories" at bounding box center [292, 489] width 36 height 36
checkbox input "false"
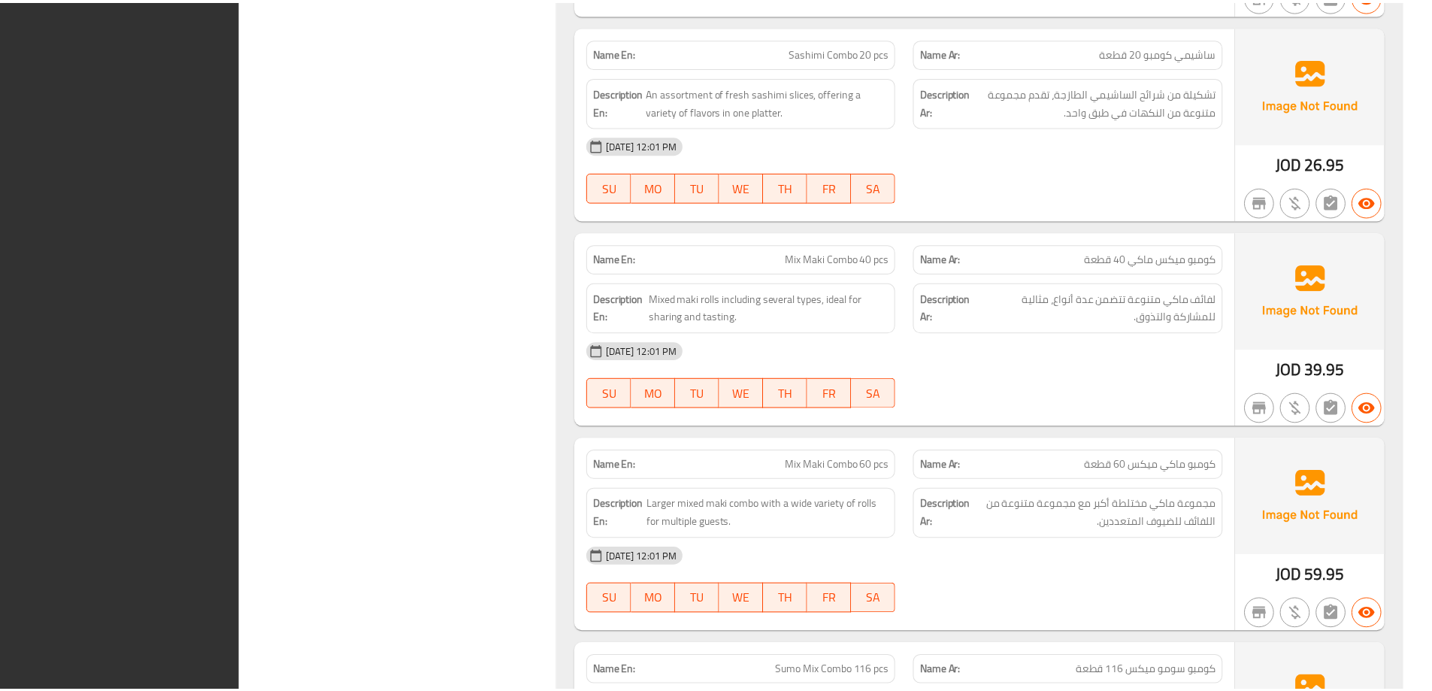
scroll to position [3987, 0]
